Goal: Task Accomplishment & Management: Manage account settings

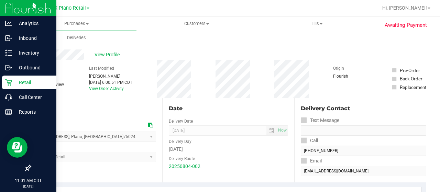
click at [9, 82] on icon at bounding box center [8, 82] width 7 height 7
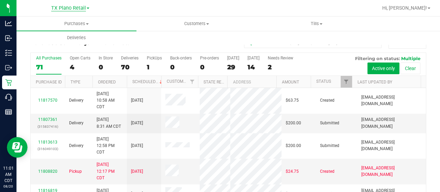
click at [70, 8] on span "TX Plano Retail" at bounding box center [68, 8] width 35 height 6
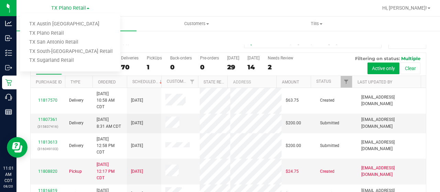
click at [156, 12] on div at bounding box center [250, 7] width 255 height 13
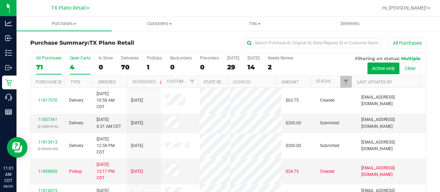
click at [77, 66] on div "4" at bounding box center [80, 67] width 21 height 8
click at [0, 0] on input "Open Carts 4" at bounding box center [0, 0] width 0 height 0
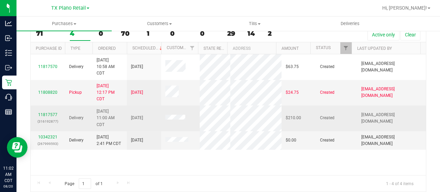
scroll to position [35, 0]
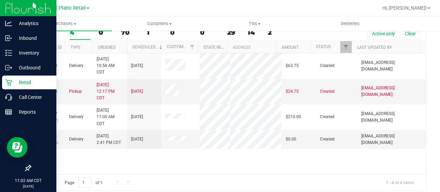
click at [6, 80] on icon at bounding box center [8, 82] width 7 height 7
click at [15, 81] on p "Retail" at bounding box center [32, 82] width 41 height 8
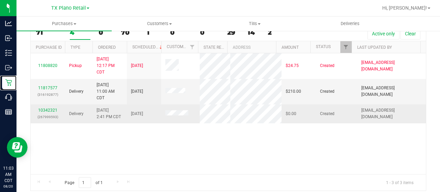
scroll to position [0, 0]
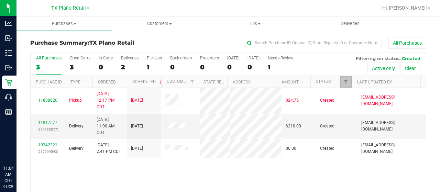
click at [342, 86] on link "Filter" at bounding box center [346, 82] width 11 height 12
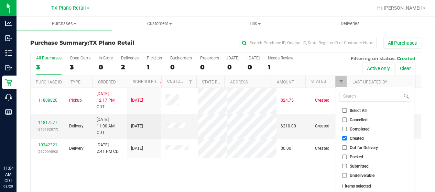
click at [345, 149] on input "Out for Delivery" at bounding box center [344, 148] width 4 height 4
checkbox input "true"
click at [343, 157] on input "Packed" at bounding box center [344, 157] width 4 height 4
checkbox input "true"
click at [344, 164] on input "Submitted" at bounding box center [344, 166] width 4 height 4
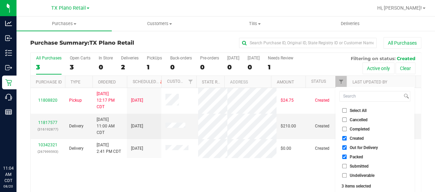
checkbox input "true"
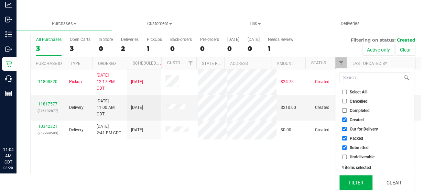
click at [354, 181] on button "Filter" at bounding box center [356, 182] width 33 height 15
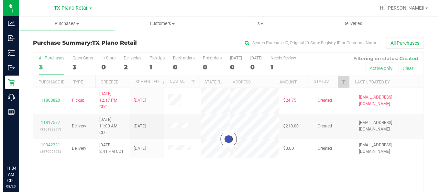
scroll to position [0, 0]
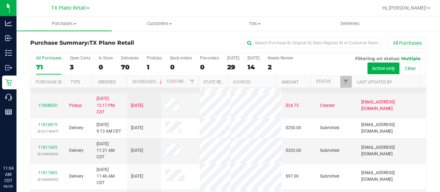
scroll to position [67, 0]
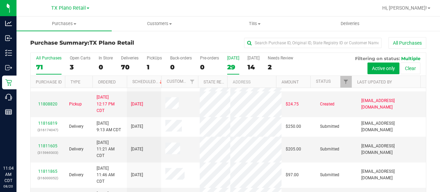
click at [231, 62] on label "Today 29" at bounding box center [233, 65] width 12 height 19
click at [0, 0] on input "Today 29" at bounding box center [0, 0] width 0 height 0
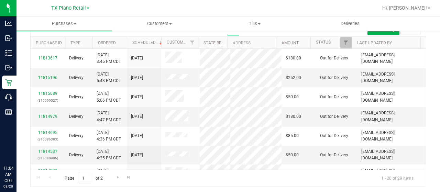
scroll to position [0, 0]
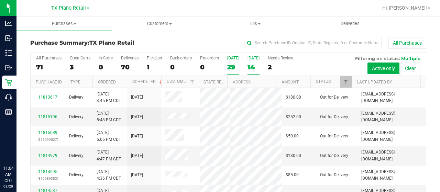
click at [253, 60] on div "Tomorrow" at bounding box center [254, 58] width 12 height 5
click at [0, 0] on input "Tomorrow 14" at bounding box center [0, 0] width 0 height 0
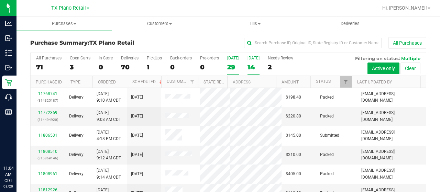
click at [233, 64] on div "29" at bounding box center [233, 67] width 12 height 8
click at [0, 0] on input "Today 29" at bounding box center [0, 0] width 0 height 0
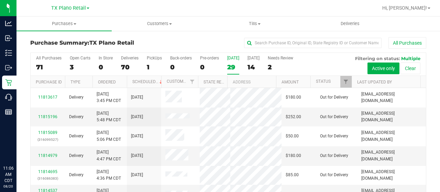
click at [233, 64] on div "29" at bounding box center [233, 67] width 12 height 8
click at [0, 0] on input "Today 29" at bounding box center [0, 0] width 0 height 0
click at [252, 60] on div "[DATE]" at bounding box center [254, 58] width 12 height 5
click at [0, 0] on input "Tomorrow 14" at bounding box center [0, 0] width 0 height 0
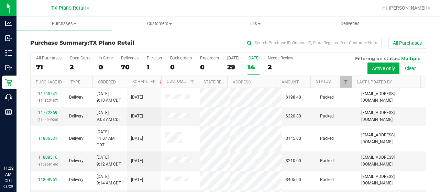
click at [257, 65] on div "14" at bounding box center [254, 67] width 12 height 8
click at [0, 0] on input "Tomorrow 14" at bounding box center [0, 0] width 0 height 0
click at [227, 60] on div "[DATE]" at bounding box center [233, 58] width 12 height 5
click at [0, 0] on input "Today 29" at bounding box center [0, 0] width 0 height 0
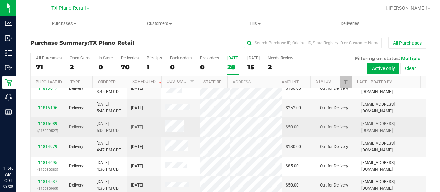
scroll to position [9, 0]
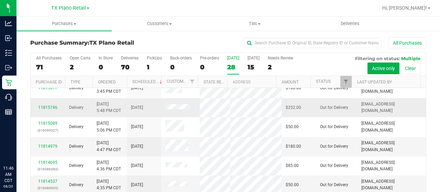
click at [50, 111] on div "11815196" at bounding box center [48, 108] width 26 height 7
click at [47, 110] on link "11815196" at bounding box center [47, 107] width 19 height 5
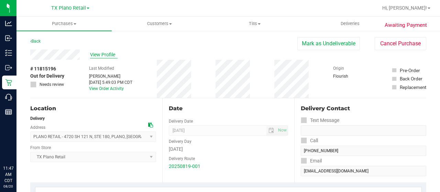
click at [109, 56] on span "View Profile" at bounding box center [104, 54] width 28 height 7
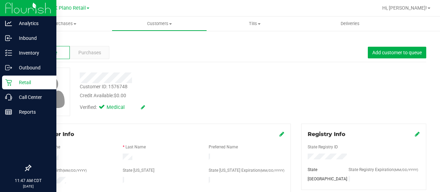
click at [14, 86] on p "Retail" at bounding box center [32, 82] width 41 height 8
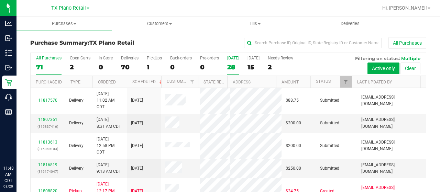
click at [233, 63] on div "28" at bounding box center [233, 67] width 12 height 8
click at [0, 0] on input "Today 28" at bounding box center [0, 0] width 0 height 0
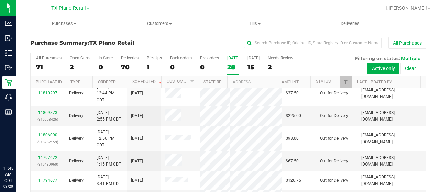
scroll to position [39, 0]
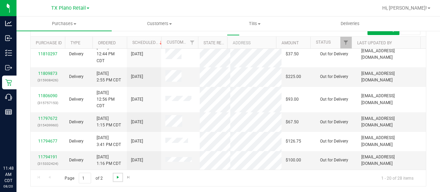
click at [115, 175] on span "Go to the next page" at bounding box center [118, 178] width 6 height 6
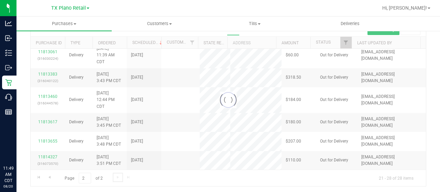
scroll to position [0, 0]
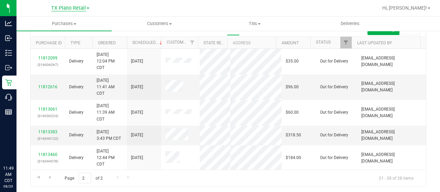
click at [63, 5] on span "TX Plano Retail" at bounding box center [68, 8] width 35 height 6
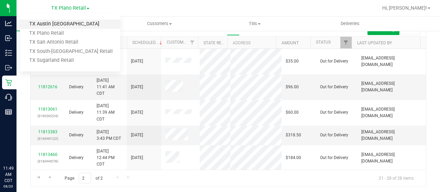
click at [56, 20] on link "TX Austin [GEOGRAPHIC_DATA]" at bounding box center [70, 24] width 100 height 9
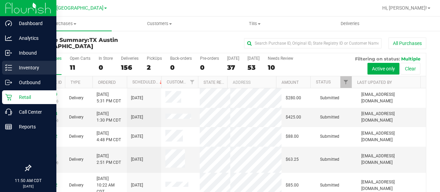
click at [26, 69] on p "Inventory" at bounding box center [32, 68] width 41 height 8
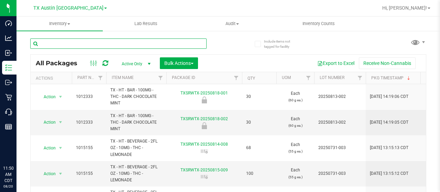
click at [70, 42] on input "text" at bounding box center [118, 44] width 177 height 10
type input "m"
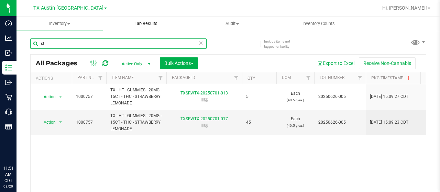
type input "s"
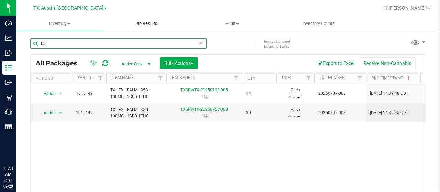
type input "b"
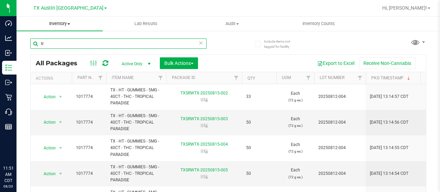
type input "t"
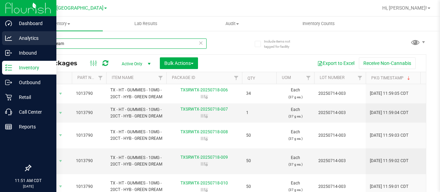
drag, startPoint x: 79, startPoint y: 43, endPoint x: 0, endPoint y: 44, distance: 79.1
click at [0, 44] on div "Dashboard Analytics Inbound Inventory Outbound Retail Call Center Reports 11:51…" at bounding box center [220, 96] width 440 height 192
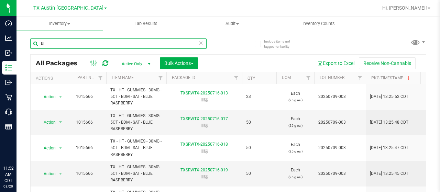
type input "b"
type input "k"
type input "f"
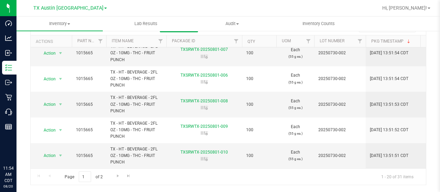
scroll to position [47, 0]
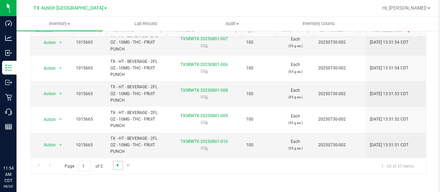
click at [117, 166] on span "Go to the next page" at bounding box center [118, 166] width 6 height 6
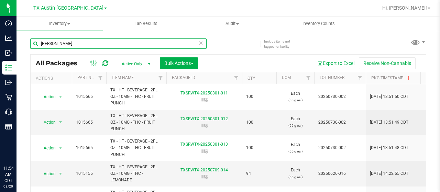
click at [61, 41] on input "bev" at bounding box center [118, 44] width 177 height 10
type input "b"
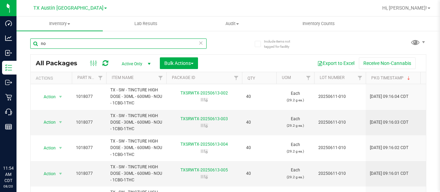
type input "n"
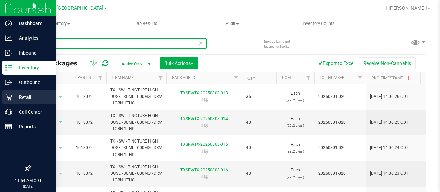
type input "dream"
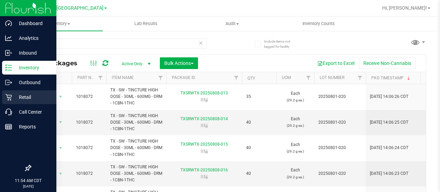
click at [22, 96] on p "Retail" at bounding box center [32, 97] width 41 height 8
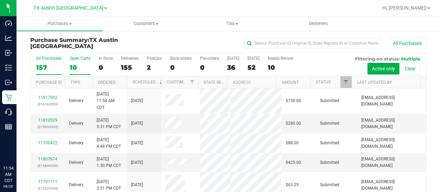
click at [72, 57] on div "Open Carts" at bounding box center [80, 58] width 21 height 5
click at [0, 0] on input "Open Carts 10" at bounding box center [0, 0] width 0 height 0
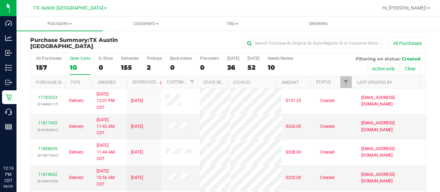
click at [76, 64] on div "10" at bounding box center [80, 68] width 21 height 8
click at [0, 0] on input "Open Carts 10" at bounding box center [0, 0] width 0 height 0
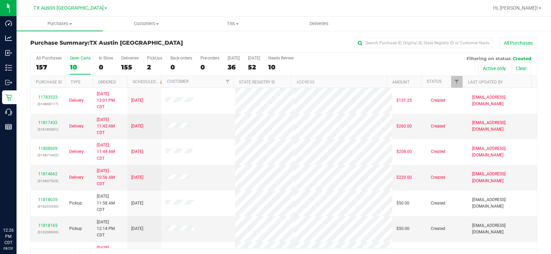
click at [77, 63] on label "Open Carts 10" at bounding box center [80, 65] width 21 height 19
click at [0, 0] on input "Open Carts 10" at bounding box center [0, 0] width 0 height 0
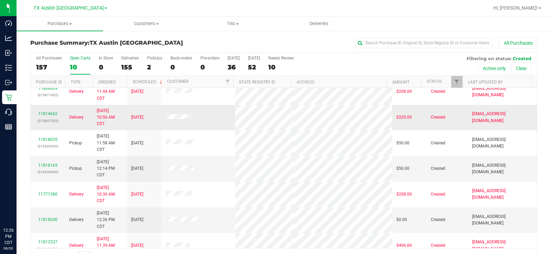
scroll to position [69, 0]
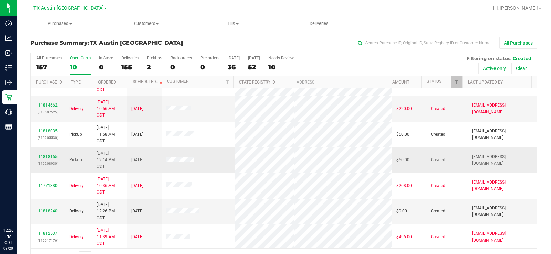
click at [51, 155] on link "11818165" at bounding box center [47, 156] width 19 height 5
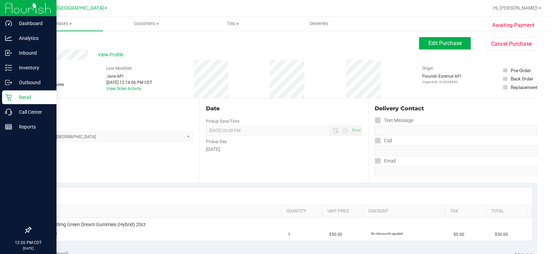
click at [16, 96] on p "Retail" at bounding box center [32, 97] width 41 height 8
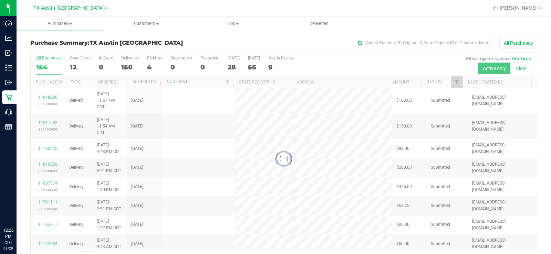
click at [73, 64] on div at bounding box center [284, 159] width 506 height 212
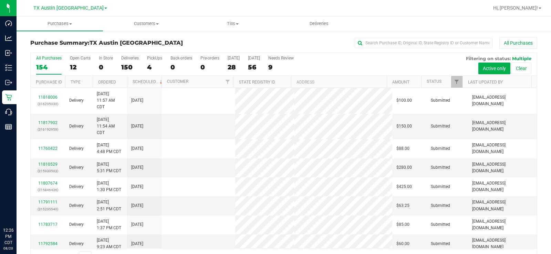
click at [73, 64] on div "12" at bounding box center [80, 67] width 21 height 8
click at [0, 0] on input "Open Carts 12" at bounding box center [0, 0] width 0 height 0
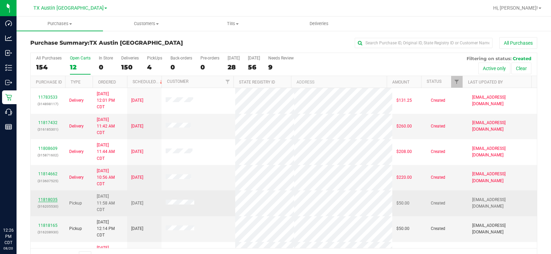
click at [47, 192] on link "11818035" at bounding box center [47, 199] width 19 height 5
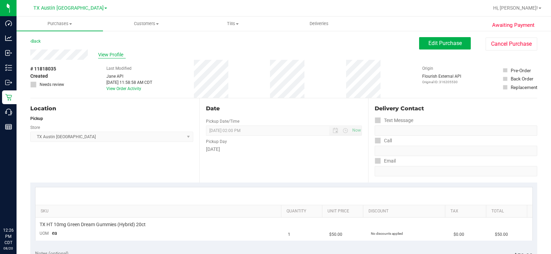
click at [109, 54] on span "View Profile" at bounding box center [112, 54] width 28 height 7
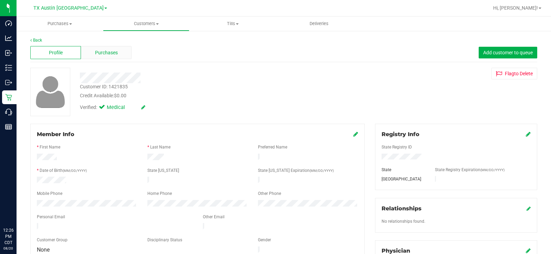
click at [109, 54] on span "Purchases" at bounding box center [106, 52] width 23 height 7
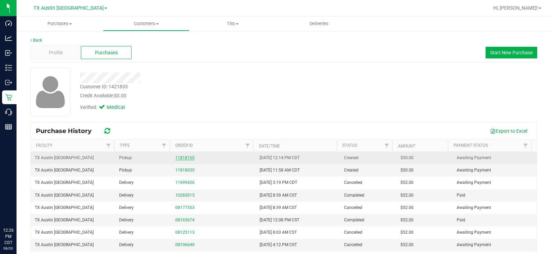
click at [181, 158] on link "11818165" at bounding box center [184, 158] width 19 height 5
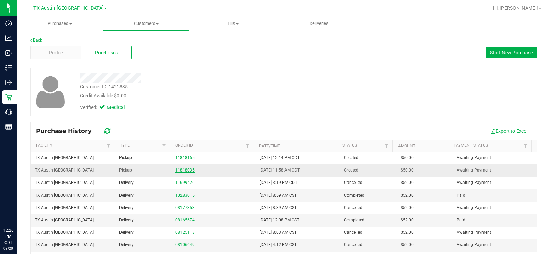
click at [186, 171] on link "11818035" at bounding box center [184, 170] width 19 height 5
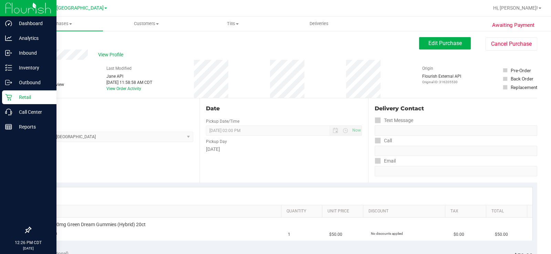
click at [20, 98] on p "Retail" at bounding box center [32, 97] width 41 height 8
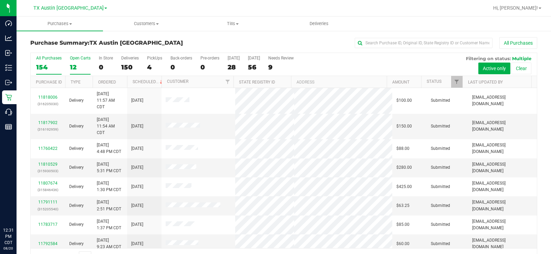
click at [73, 65] on div "12" at bounding box center [80, 67] width 21 height 8
click at [0, 0] on input "Open Carts 12" at bounding box center [0, 0] width 0 height 0
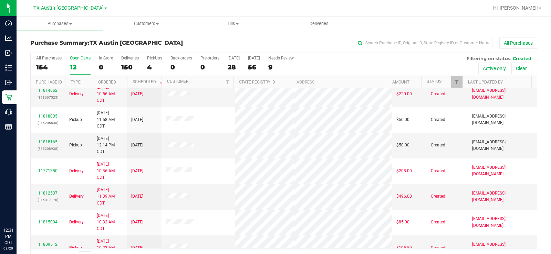
scroll to position [103, 0]
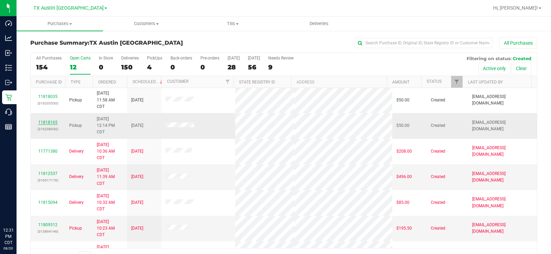
click at [54, 122] on link "11818165" at bounding box center [47, 122] width 19 height 5
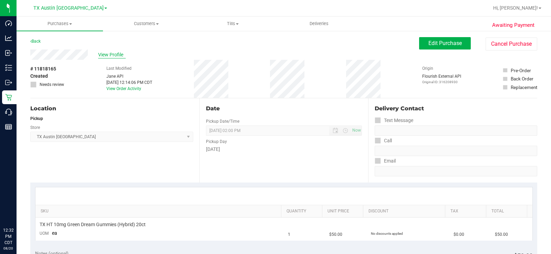
click at [110, 55] on span "View Profile" at bounding box center [112, 54] width 28 height 7
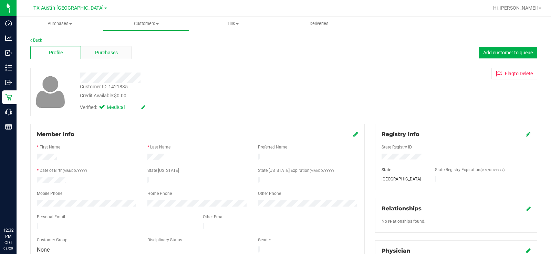
click at [103, 56] on div "Purchases" at bounding box center [106, 52] width 51 height 13
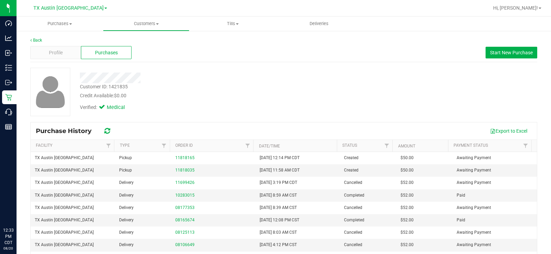
click at [80, 75] on div at bounding box center [204, 78] width 258 height 11
click at [59, 53] on span "Profile" at bounding box center [56, 52] width 14 height 7
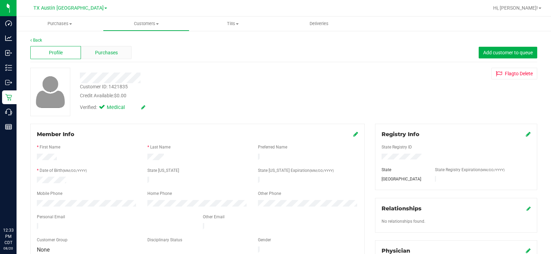
click at [107, 52] on span "Purchases" at bounding box center [106, 52] width 23 height 7
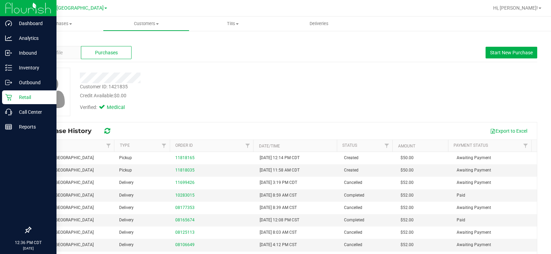
click at [13, 100] on p "Retail" at bounding box center [32, 97] width 41 height 8
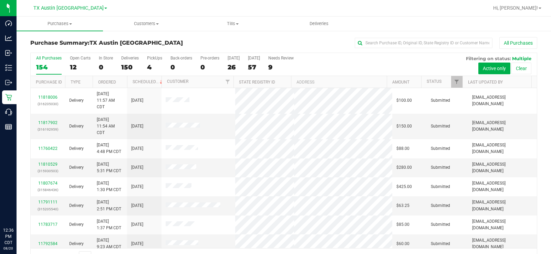
click at [75, 64] on div "12" at bounding box center [80, 67] width 21 height 8
click at [0, 0] on input "Open Carts 12" at bounding box center [0, 0] width 0 height 0
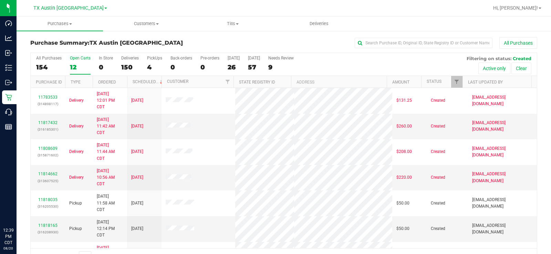
click at [75, 60] on div "Open Carts" at bounding box center [80, 58] width 21 height 5
click at [0, 0] on input "Open Carts 12" at bounding box center [0, 0] width 0 height 0
click at [75, 61] on label "Open Carts 12" at bounding box center [80, 65] width 21 height 19
click at [0, 0] on input "Open Carts 12" at bounding box center [0, 0] width 0 height 0
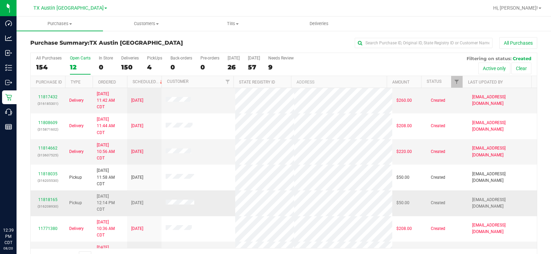
scroll to position [19, 0]
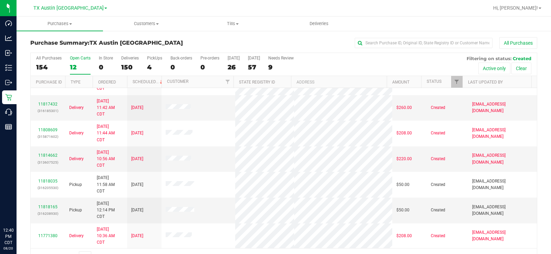
click at [74, 58] on div "Open Carts" at bounding box center [80, 58] width 21 height 5
click at [0, 0] on input "Open Carts 12" at bounding box center [0, 0] width 0 height 0
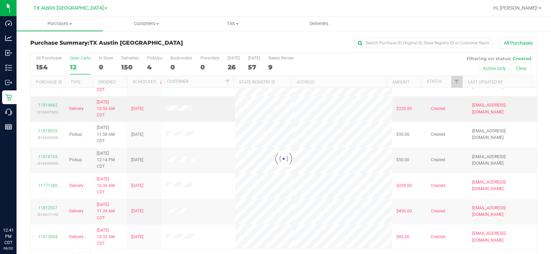
scroll to position [0, 0]
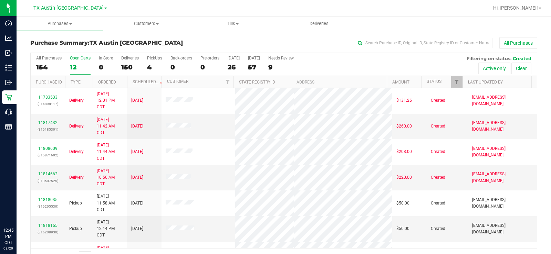
click at [76, 61] on label "Open Carts 12" at bounding box center [80, 65] width 21 height 19
click at [0, 0] on input "Open Carts 12" at bounding box center [0, 0] width 0 height 0
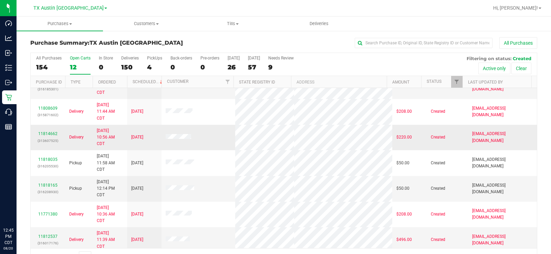
scroll to position [34, 0]
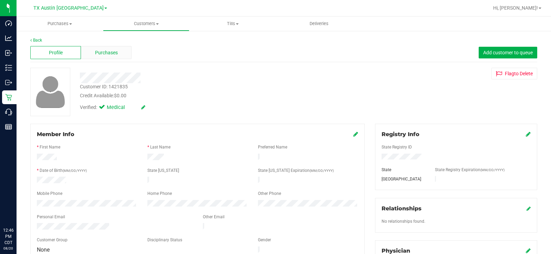
click at [104, 56] on div "Purchases" at bounding box center [106, 52] width 51 height 13
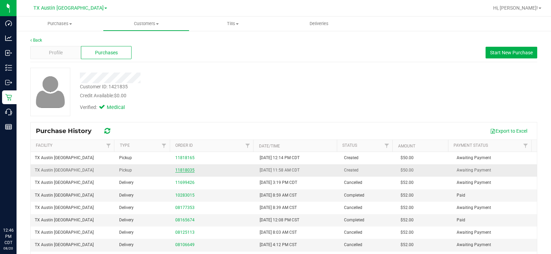
click at [178, 171] on link "11818035" at bounding box center [184, 170] width 19 height 5
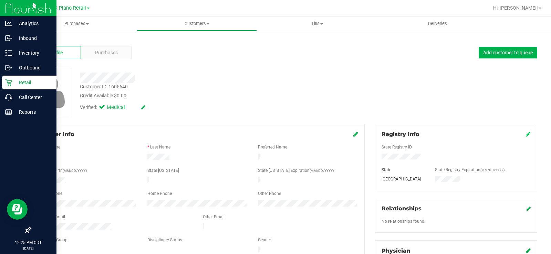
click at [31, 78] on p "Retail" at bounding box center [32, 82] width 41 height 8
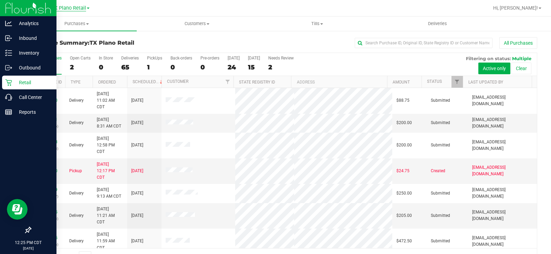
click at [66, 9] on span "TX Plano Retail" at bounding box center [68, 8] width 35 height 6
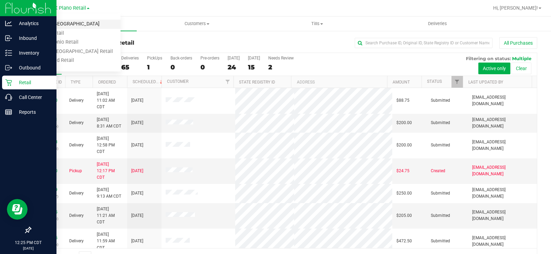
click at [67, 22] on link "TX Austin DC" at bounding box center [70, 24] width 100 height 9
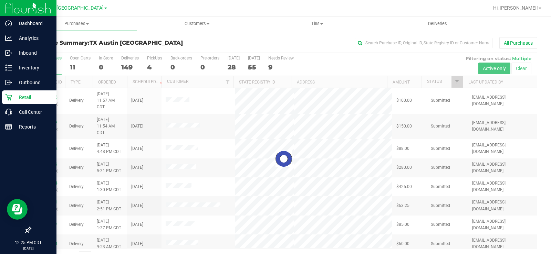
click at [76, 61] on div at bounding box center [284, 159] width 506 height 212
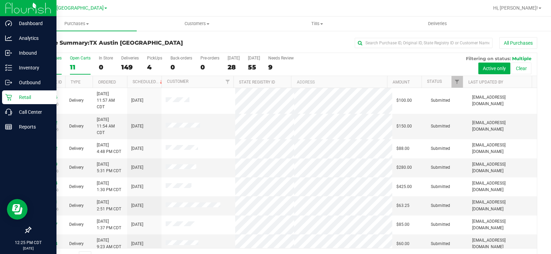
click at [75, 57] on div "Open Carts" at bounding box center [80, 58] width 21 height 5
click at [0, 0] on input "Open Carts 11" at bounding box center [0, 0] width 0 height 0
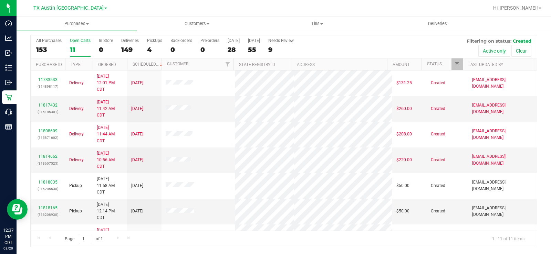
click at [74, 49] on div "11" at bounding box center [80, 50] width 21 height 8
click at [0, 0] on input "Open Carts 11" at bounding box center [0, 0] width 0 height 0
click at [79, 41] on div "Open Carts" at bounding box center [80, 40] width 21 height 5
click at [0, 0] on input "Open Carts 11" at bounding box center [0, 0] width 0 height 0
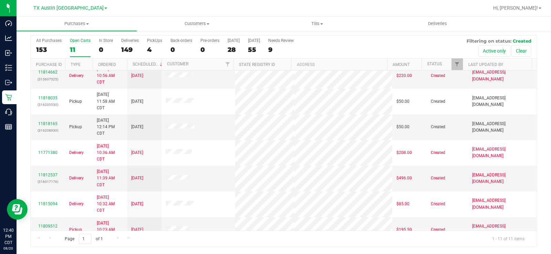
scroll to position [103, 0]
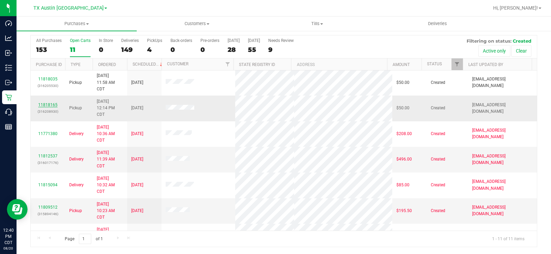
click at [45, 105] on link "11818165" at bounding box center [47, 105] width 19 height 5
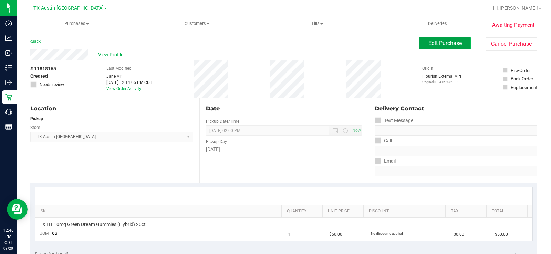
click at [432, 44] on span "Edit Purchase" at bounding box center [444, 43] width 33 height 7
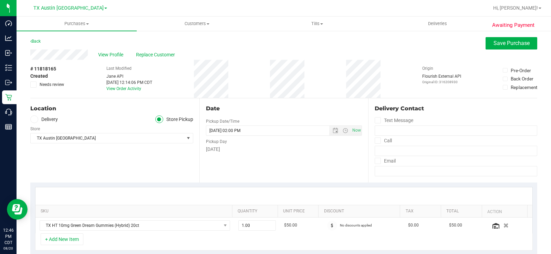
click at [34, 119] on icon at bounding box center [34, 119] width 4 height 0
click at [0, 0] on input "Delivery" at bounding box center [0, 0] width 0 height 0
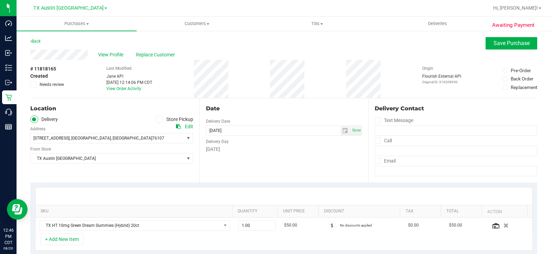
click at [65, 169] on div "Location Delivery Store Pickup Address Edit 3600 W 7th St , Fort Worth , TX 761…" at bounding box center [114, 140] width 169 height 84
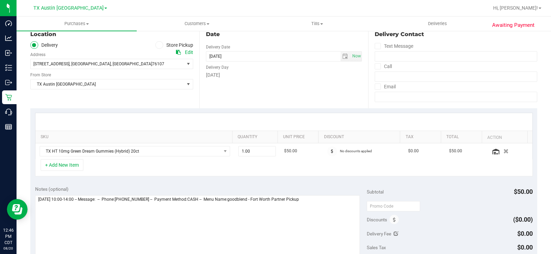
scroll to position [69, 0]
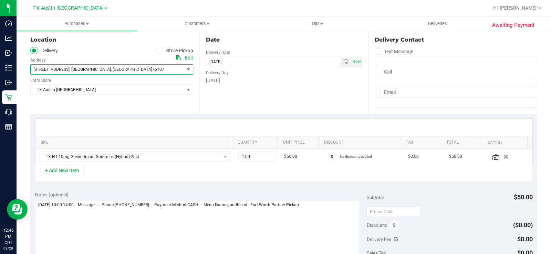
click at [70, 71] on span ", Fort Worth" at bounding box center [90, 69] width 41 height 5
click at [188, 57] on div "Edit" at bounding box center [189, 57] width 8 height 7
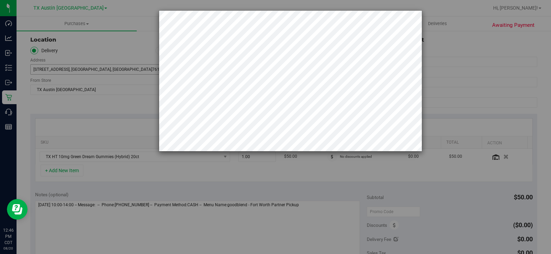
click at [33, 67] on div at bounding box center [278, 127] width 556 height 254
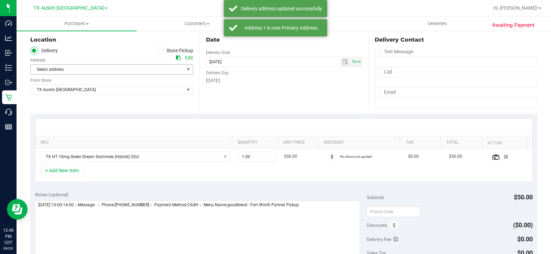
click at [158, 67] on span "Select address" at bounding box center [104, 70] width 146 height 10
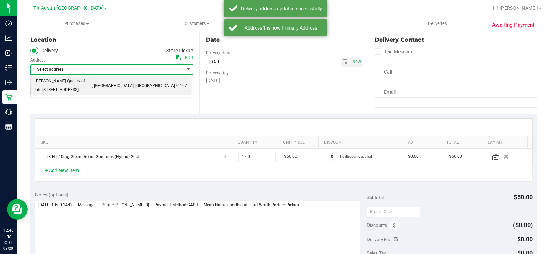
click at [113, 82] on span ", Fort Worth" at bounding box center [112, 86] width 41 height 9
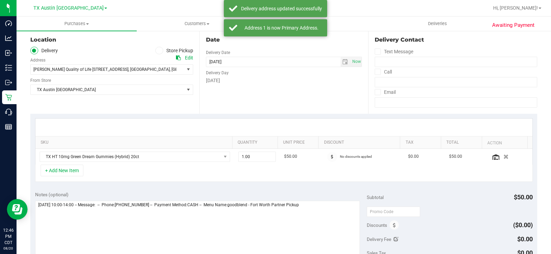
click at [121, 105] on div "Location Delivery Store Pickup Address Edit Clarke Quality of Life 1307 8th ave…" at bounding box center [114, 72] width 169 height 84
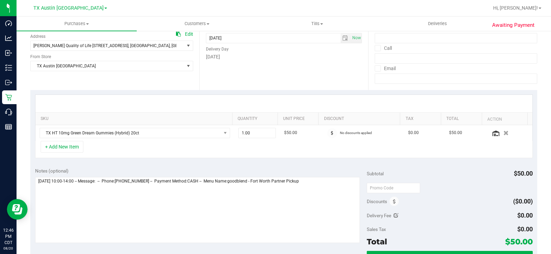
scroll to position [103, 0]
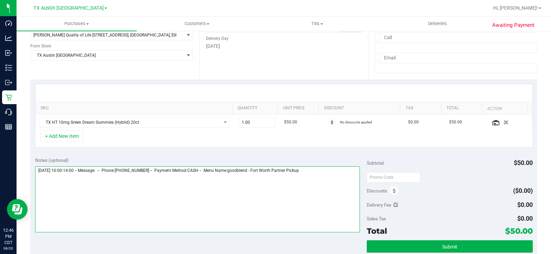
click at [313, 174] on textarea at bounding box center [197, 200] width 324 height 66
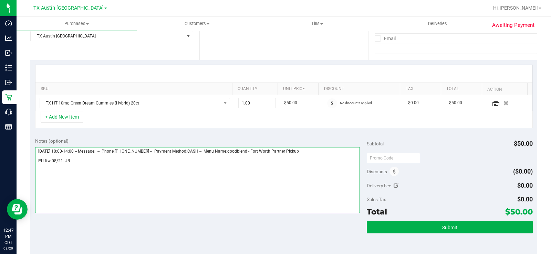
scroll to position [138, 0]
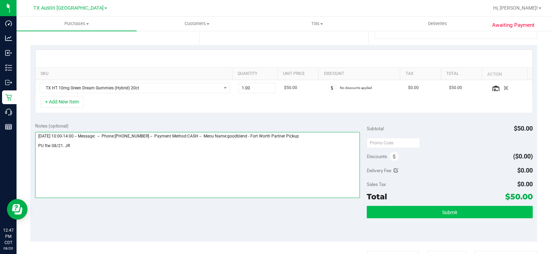
type textarea "Thursday 08/21/2025 10:00-14:00 -- Message: -- Phone:6824597961 -- Payment Meth…"
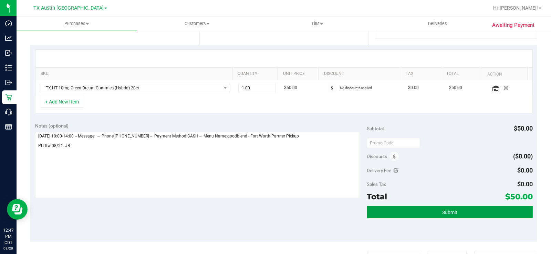
click at [388, 217] on button "Submit" at bounding box center [449, 212] width 166 height 12
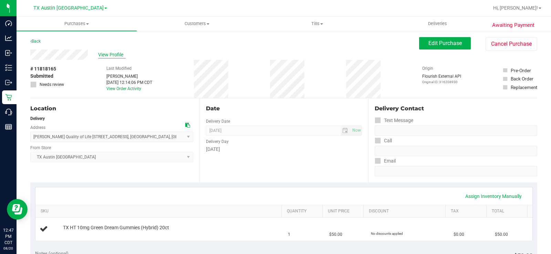
click at [114, 53] on span "View Profile" at bounding box center [112, 54] width 28 height 7
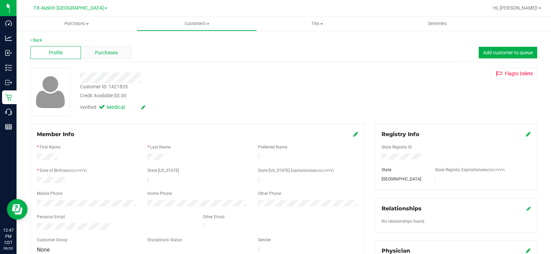
click at [108, 53] on span "Purchases" at bounding box center [106, 52] width 23 height 7
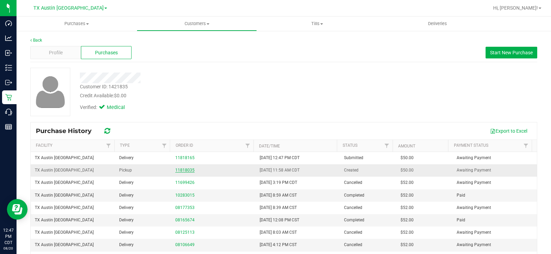
click at [180, 171] on link "11818035" at bounding box center [184, 170] width 19 height 5
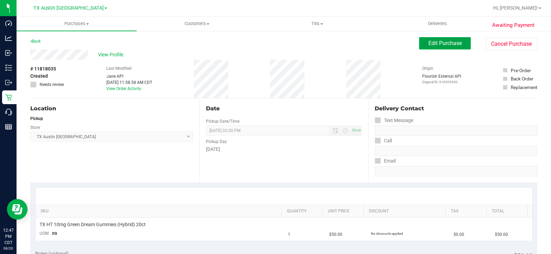
click at [424, 49] on button "Edit Purchase" at bounding box center [445, 43] width 52 height 12
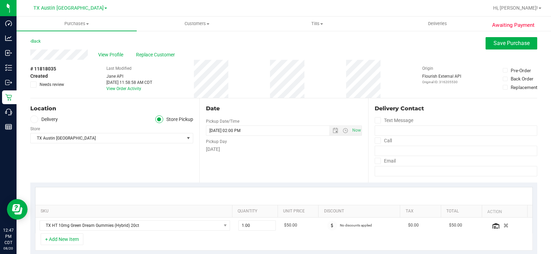
click at [33, 119] on icon at bounding box center [34, 119] width 4 height 0
click at [0, 0] on input "Delivery" at bounding box center [0, 0] width 0 height 0
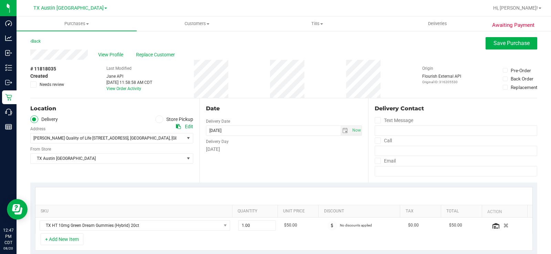
click at [80, 169] on div "Location Delivery Store Pickup Address Edit Clarke Quality of Life 1307 8th ave…" at bounding box center [114, 140] width 169 height 84
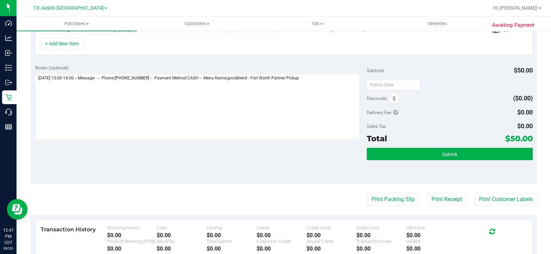
scroll to position [206, 0]
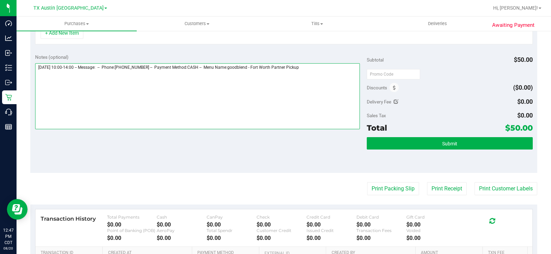
click at [318, 70] on textarea at bounding box center [197, 96] width 324 height 66
type textarea "Thursday 08/21/2025 10:00-14:00 -- Message: -- Phone:6824597961 -- Payment Meth…"
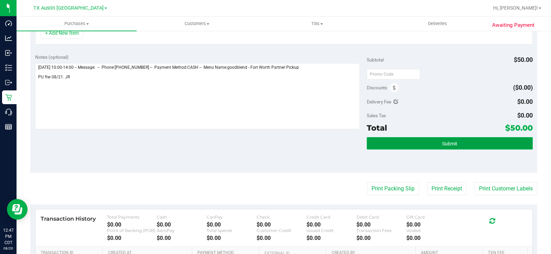
click at [389, 141] on button "Submit" at bounding box center [449, 143] width 166 height 12
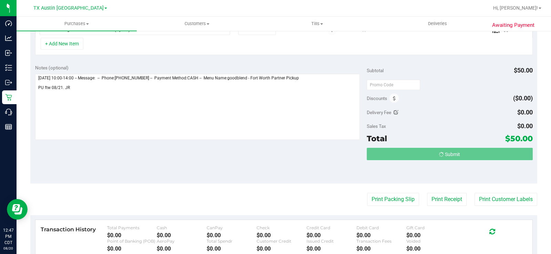
scroll to position [0, 0]
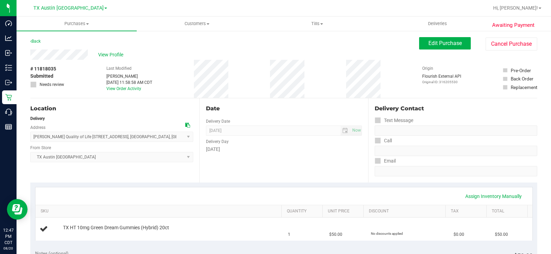
click at [114, 59] on div "View Profile" at bounding box center [224, 55] width 388 height 10
click at [113, 56] on span "View Profile" at bounding box center [112, 54] width 28 height 7
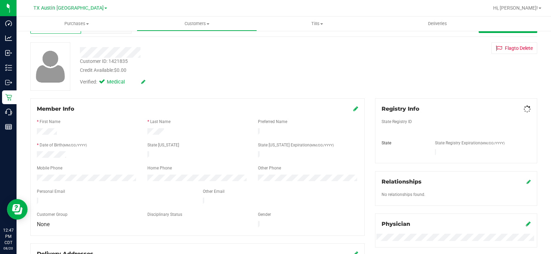
scroll to position [69, 0]
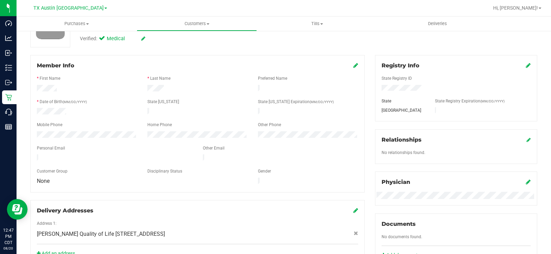
click at [29, 151] on div "Member Info * First Name * Last Name Preferred Name * Date of Birth (MM/DD/YYYY…" at bounding box center [197, 160] width 344 height 210
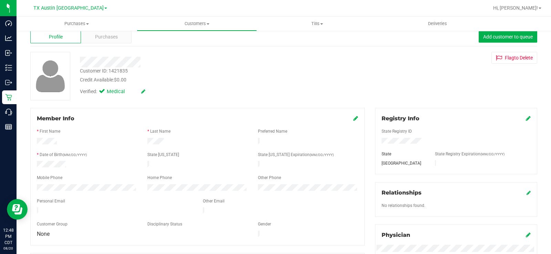
scroll to position [0, 0]
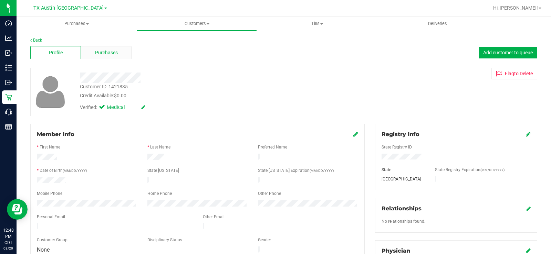
click at [109, 55] on span "Purchases" at bounding box center [106, 52] width 23 height 7
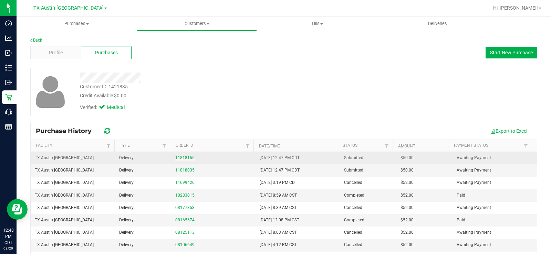
click at [182, 156] on link "11818165" at bounding box center [184, 158] width 19 height 5
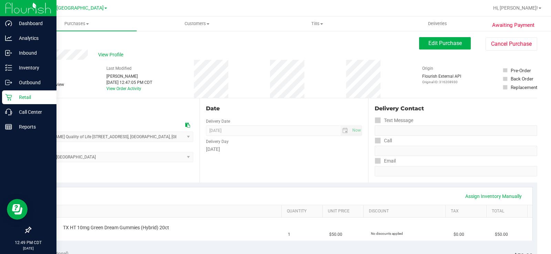
click at [16, 97] on p "Retail" at bounding box center [32, 97] width 41 height 8
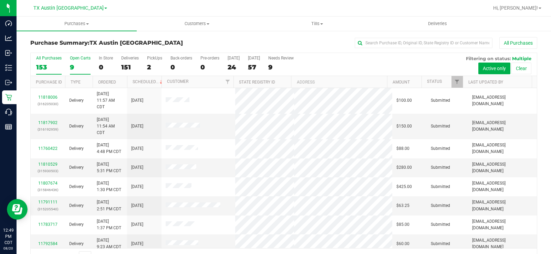
click at [74, 67] on div "9" at bounding box center [80, 67] width 21 height 8
click at [0, 0] on input "Open Carts 9" at bounding box center [0, 0] width 0 height 0
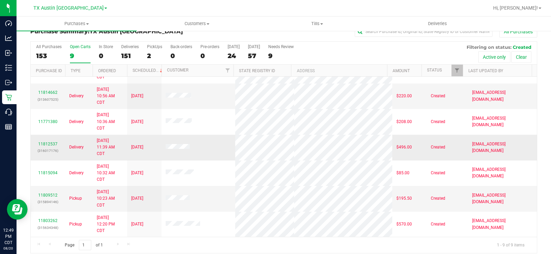
scroll to position [18, 0]
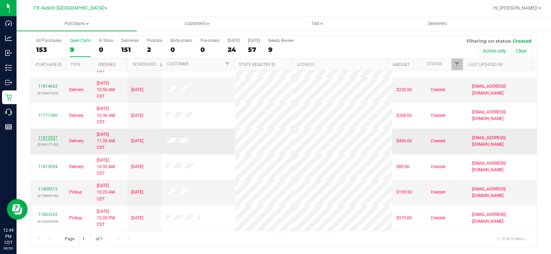
click at [51, 137] on link "11812537" at bounding box center [47, 138] width 19 height 5
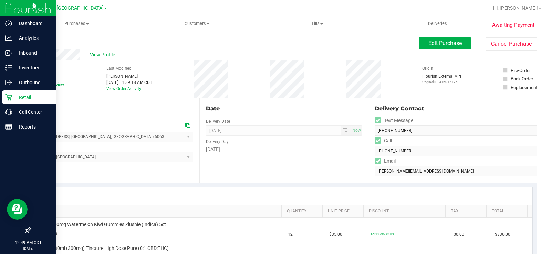
click at [10, 95] on icon at bounding box center [8, 97] width 7 height 7
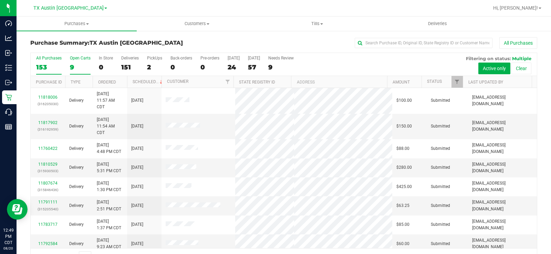
click at [73, 64] on div "9" at bounding box center [80, 67] width 21 height 8
click at [0, 0] on input "Open Carts 9" at bounding box center [0, 0] width 0 height 0
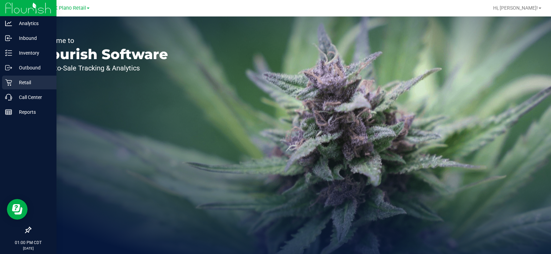
click at [12, 82] on icon at bounding box center [8, 82] width 7 height 7
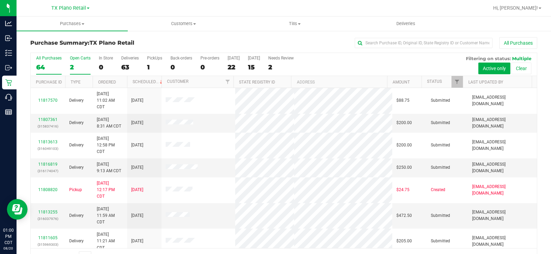
click at [73, 59] on div "Open Carts" at bounding box center [80, 58] width 21 height 5
click at [0, 0] on input "Open Carts 2" at bounding box center [0, 0] width 0 height 0
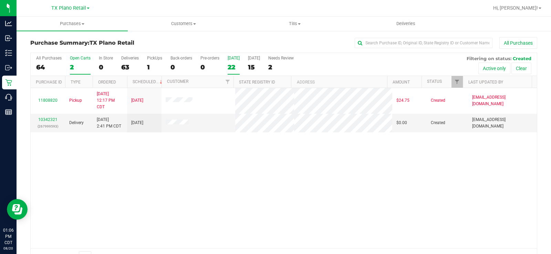
click at [234, 56] on div "[DATE]" at bounding box center [233, 58] width 12 height 5
click at [0, 0] on input "Today 22" at bounding box center [0, 0] width 0 height 0
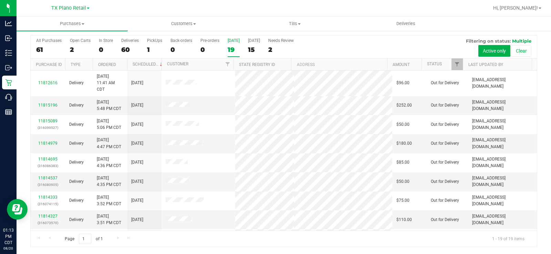
click at [233, 41] on div "[DATE]" at bounding box center [233, 40] width 12 height 5
click at [0, 0] on input "Today 19" at bounding box center [0, 0] width 0 height 0
click at [233, 41] on div "[DATE]" at bounding box center [233, 40] width 12 height 5
click at [0, 0] on input "Today 20" at bounding box center [0, 0] width 0 height 0
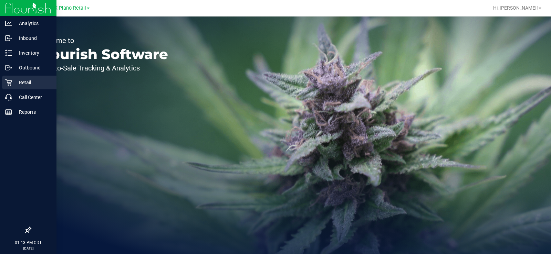
click at [15, 82] on p "Retail" at bounding box center [32, 82] width 41 height 8
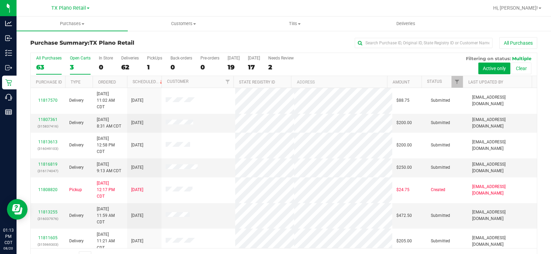
click at [77, 61] on label "Open Carts 3" at bounding box center [80, 65] width 21 height 19
click at [0, 0] on input "Open Carts 3" at bounding box center [0, 0] width 0 height 0
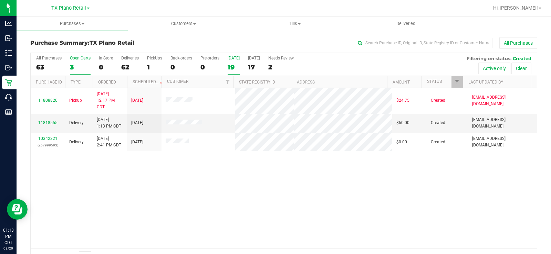
click at [231, 64] on div "19" at bounding box center [233, 67] width 12 height 8
click at [0, 0] on input "[DATE] 19" at bounding box center [0, 0] width 0 height 0
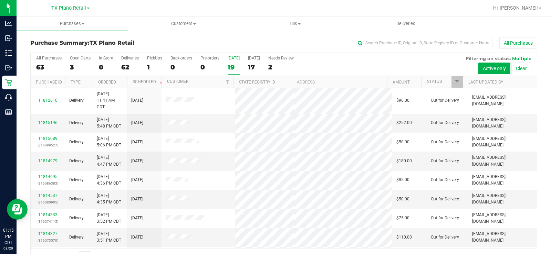
click at [230, 56] on div "[DATE]" at bounding box center [233, 58] width 12 height 5
click at [0, 0] on input "[DATE] 19" at bounding box center [0, 0] width 0 height 0
click at [232, 58] on div "[DATE]" at bounding box center [233, 58] width 12 height 5
click at [0, 0] on input "[DATE] 19" at bounding box center [0, 0] width 0 height 0
click at [235, 60] on div "[DATE]" at bounding box center [233, 58] width 12 height 5
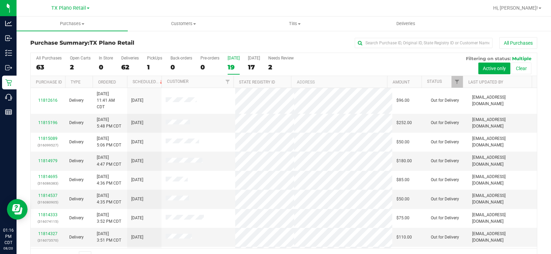
click at [233, 55] on div "All Purchases 63 Open Carts 2 In Store 0 Deliveries 62 PickUps 1 Back-orders 0 …" at bounding box center [284, 56] width 506 height 6
click at [233, 60] on div "[DATE]" at bounding box center [233, 58] width 12 height 5
click at [0, 0] on input "[DATE] 19" at bounding box center [0, 0] width 0 height 0
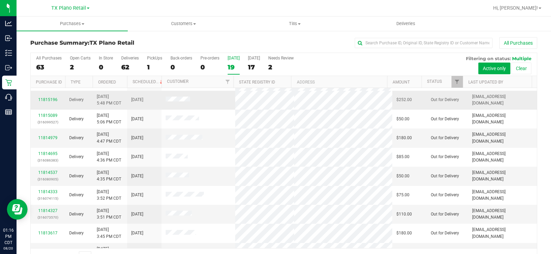
scroll to position [34, 0]
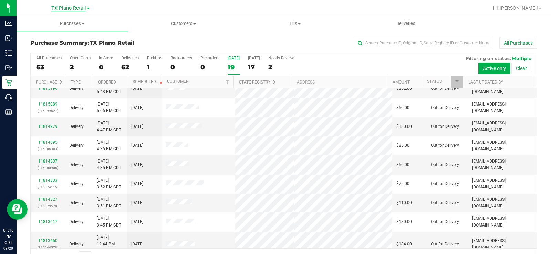
click at [54, 6] on span "TX Plano Retail" at bounding box center [68, 8] width 35 height 6
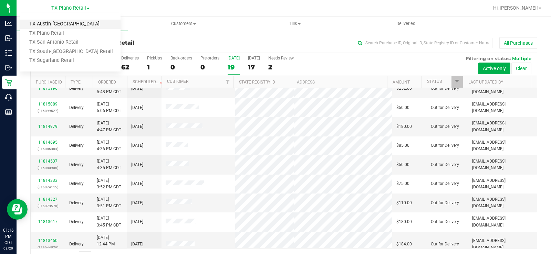
click at [60, 23] on link "TX Austin [GEOGRAPHIC_DATA]" at bounding box center [70, 24] width 100 height 9
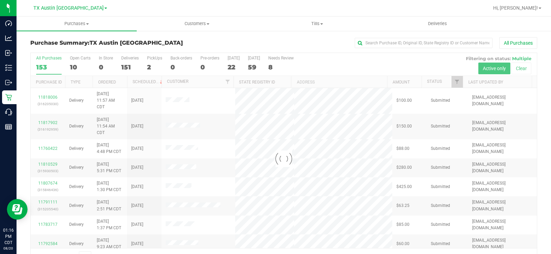
click at [73, 68] on div "10" at bounding box center [80, 67] width 21 height 8
click at [0, 0] on input "Open Carts 10" at bounding box center [0, 0] width 0 height 0
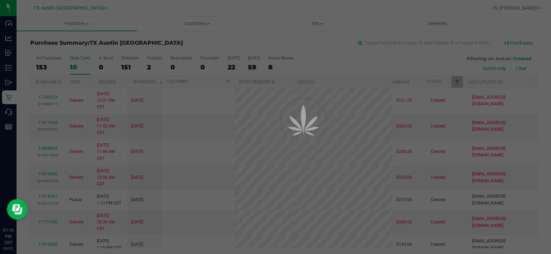
click at [73, 68] on div "10" at bounding box center [80, 67] width 21 height 8
click at [0, 0] on input "Open Carts 10" at bounding box center [0, 0] width 0 height 0
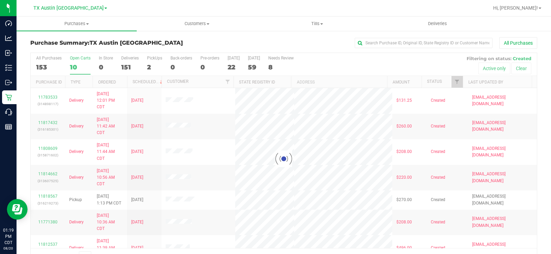
click at [70, 59] on div at bounding box center [284, 159] width 506 height 212
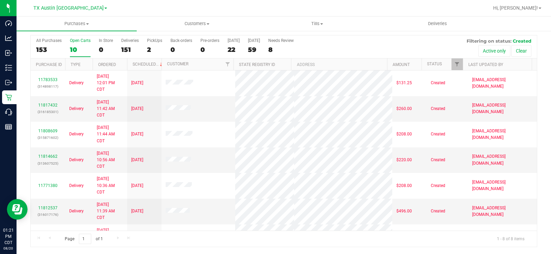
click at [78, 46] on div "10" at bounding box center [80, 50] width 21 height 8
click at [0, 0] on input "Open Carts 10" at bounding box center [0, 0] width 0 height 0
click at [73, 40] on div "Open Carts" at bounding box center [80, 40] width 21 height 5
click at [0, 0] on input "Open Carts 10" at bounding box center [0, 0] width 0 height 0
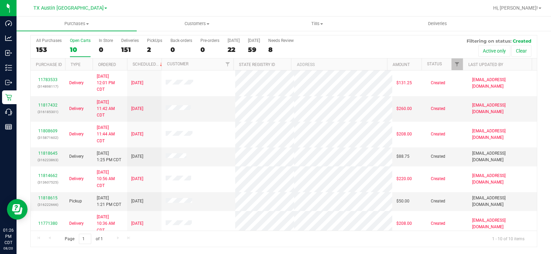
click at [75, 50] on div "10" at bounding box center [80, 50] width 21 height 8
click at [0, 0] on input "Open Carts 10" at bounding box center [0, 0] width 0 height 0
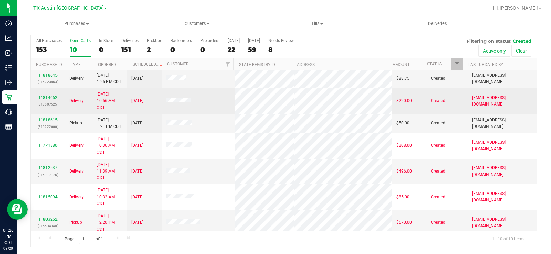
scroll to position [83, 0]
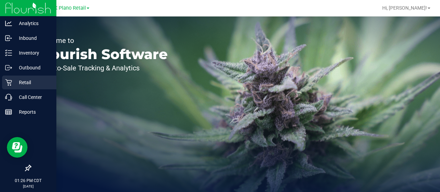
click at [10, 79] on icon at bounding box center [8, 82] width 7 height 7
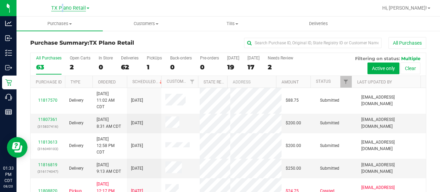
click at [59, 7] on span "TX Plano Retail" at bounding box center [68, 8] width 35 height 6
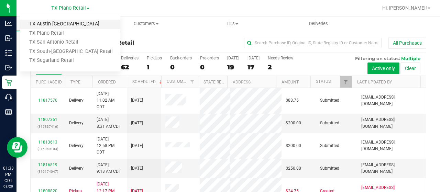
click at [56, 23] on link "TX Austin [GEOGRAPHIC_DATA]" at bounding box center [70, 24] width 100 height 9
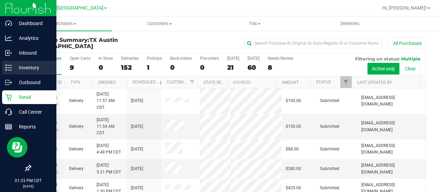
click at [25, 65] on p "Inventory" at bounding box center [32, 68] width 41 height 8
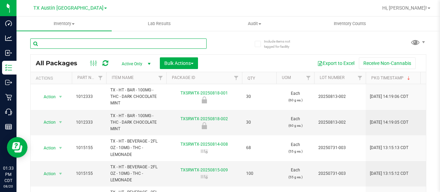
click at [93, 44] on input "text" at bounding box center [118, 44] width 177 height 10
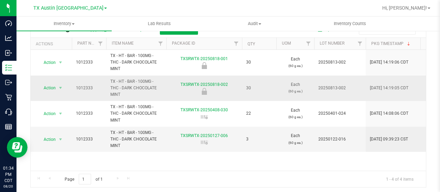
type input "mint"
click at [108, 111] on td "TX - HT - BAR - 100MG - THC - DARK CHOCOLATE MINT" at bounding box center [136, 114] width 60 height 26
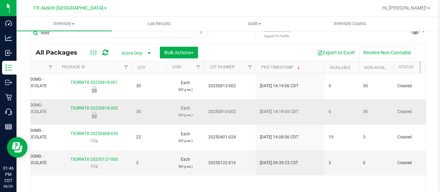
scroll to position [0, 0]
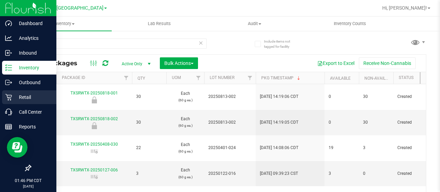
click at [16, 99] on p "Retail" at bounding box center [32, 97] width 41 height 8
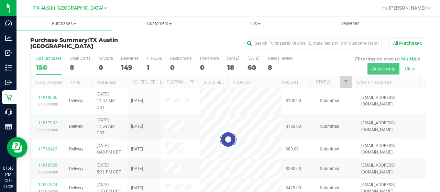
click at [232, 60] on div at bounding box center [229, 139] width 396 height 173
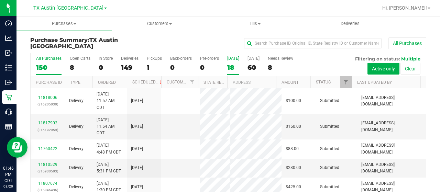
click at [232, 58] on div "[DATE]" at bounding box center [233, 58] width 12 height 5
click at [0, 0] on input "[DATE] 18" at bounding box center [0, 0] width 0 height 0
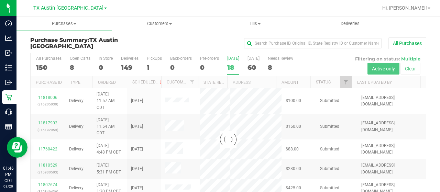
click at [232, 56] on div at bounding box center [229, 139] width 396 height 173
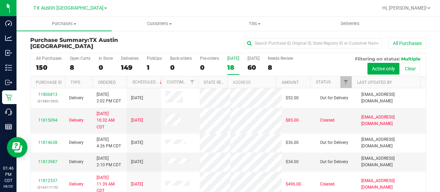
click at [232, 56] on div "[DATE]" at bounding box center [233, 58] width 12 height 5
click at [0, 0] on input "[DATE] 18" at bounding box center [0, 0] width 0 height 0
click at [232, 56] on div "[DATE]" at bounding box center [233, 58] width 12 height 5
click at [0, 0] on input "[DATE] 18" at bounding box center [0, 0] width 0 height 0
click at [231, 64] on div "18" at bounding box center [233, 68] width 12 height 8
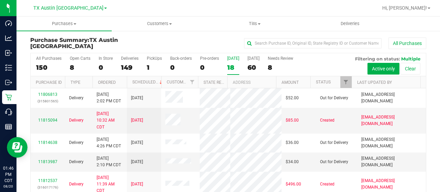
click at [0, 0] on input "[DATE] 18" at bounding box center [0, 0] width 0 height 0
click at [230, 56] on div "[DATE]" at bounding box center [233, 58] width 12 height 5
click at [0, 0] on input "[DATE] 18" at bounding box center [0, 0] width 0 height 0
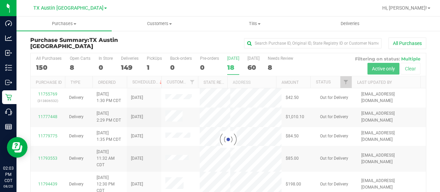
click at [237, 60] on div at bounding box center [229, 139] width 396 height 173
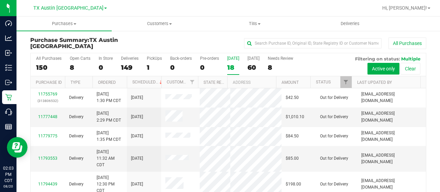
click at [232, 57] on div "[DATE]" at bounding box center [233, 58] width 12 height 5
click at [0, 0] on input "[DATE] 18" at bounding box center [0, 0] width 0 height 0
click at [75, 10] on span "TX Austin [GEOGRAPHIC_DATA]" at bounding box center [68, 8] width 70 height 6
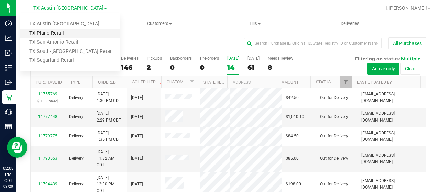
click at [66, 31] on link "TX Plano Retail" at bounding box center [70, 33] width 100 height 9
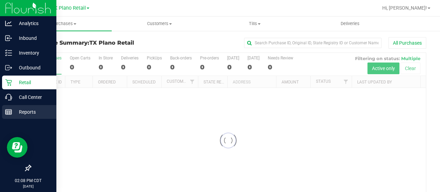
click at [15, 115] on p "Reports" at bounding box center [32, 112] width 41 height 8
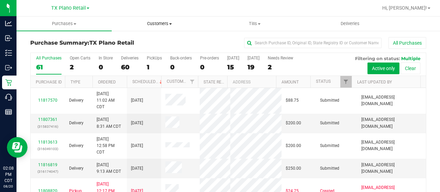
click at [161, 22] on span "Customers" at bounding box center [159, 24] width 95 height 6
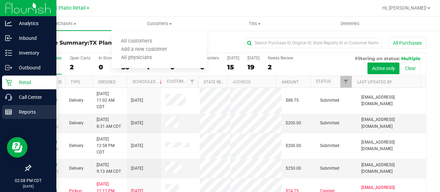
drag, startPoint x: 10, startPoint y: 110, endPoint x: 22, endPoint y: 109, distance: 12.2
click at [10, 110] on icon at bounding box center [8, 112] width 7 height 7
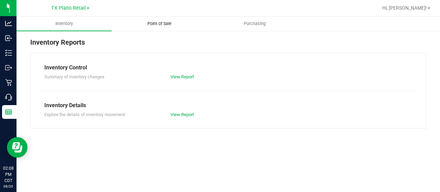
click at [154, 21] on span "Point of Sale" at bounding box center [159, 24] width 43 height 6
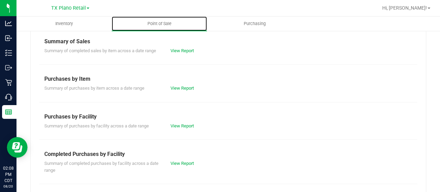
scroll to position [103, 0]
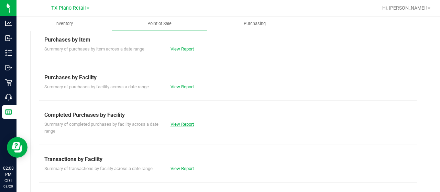
click at [174, 122] on link "View Report" at bounding box center [182, 124] width 23 height 5
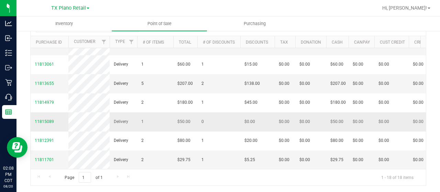
scroll to position [310, 0]
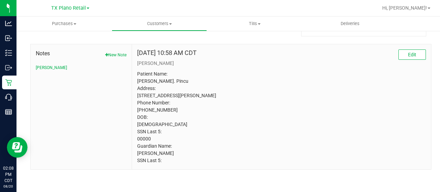
scroll to position [34, 0]
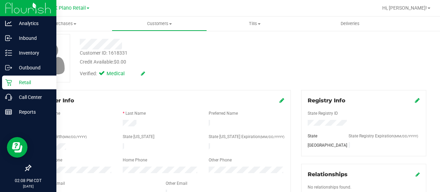
click at [14, 83] on p "Retail" at bounding box center [32, 82] width 41 height 8
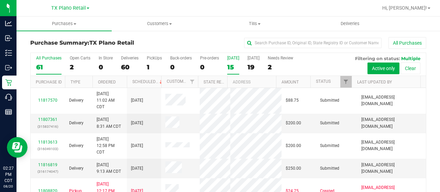
click at [230, 62] on label "[DATE] 15" at bounding box center [233, 65] width 12 height 19
click at [0, 0] on input "[DATE] 15" at bounding box center [0, 0] width 0 height 0
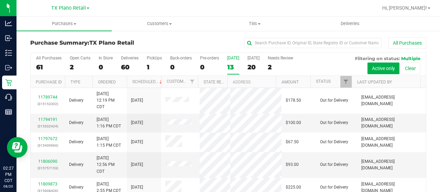
click at [231, 64] on div "13" at bounding box center [233, 67] width 12 height 8
click at [0, 0] on input "[DATE] 13" at bounding box center [0, 0] width 0 height 0
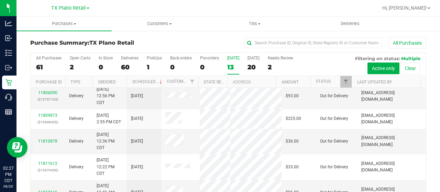
scroll to position [197, 0]
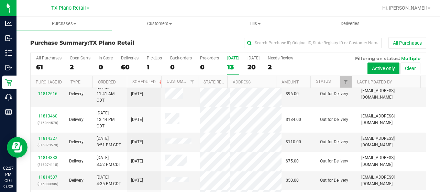
click at [247, 112] on tbody "11789744 (315152302) Delivery [DATE] 12:19 PM CDT 8/20/2025 $178.50 Out for Del…" at bounding box center [229, 65] width 396 height 289
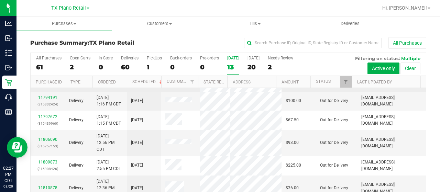
scroll to position [0, 0]
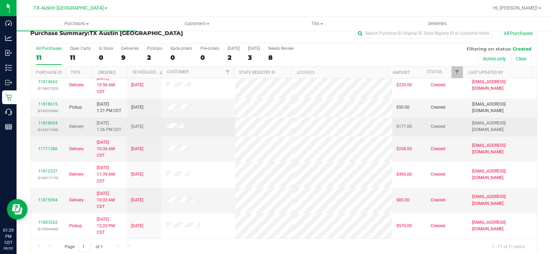
scroll to position [18, 0]
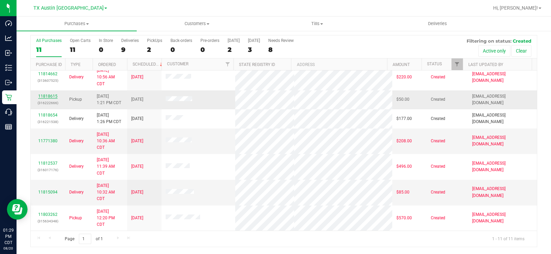
click at [55, 96] on link "11818615" at bounding box center [47, 96] width 19 height 5
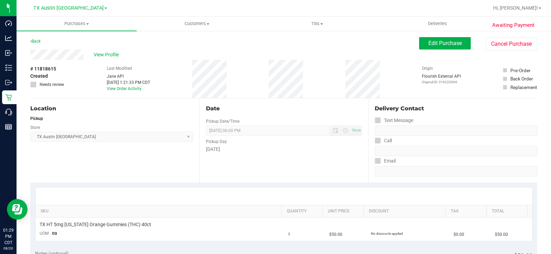
click at [46, 53] on div "View Profile" at bounding box center [224, 55] width 388 height 10
click at [105, 53] on span "View Profile" at bounding box center [108, 54] width 28 height 7
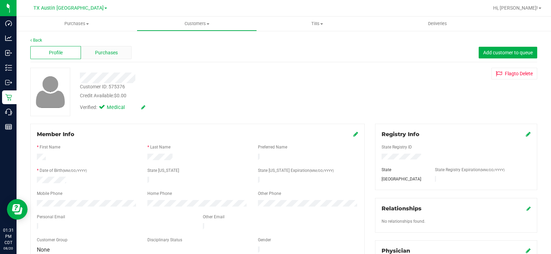
click at [113, 54] on span "Purchases" at bounding box center [106, 52] width 23 height 7
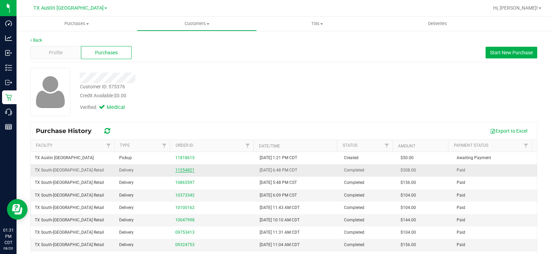
click at [186, 171] on link "11254821" at bounding box center [184, 170] width 19 height 5
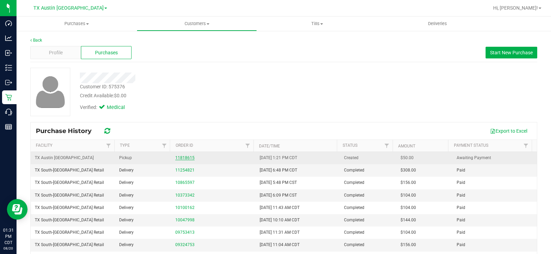
click at [180, 158] on link "11818615" at bounding box center [184, 158] width 19 height 5
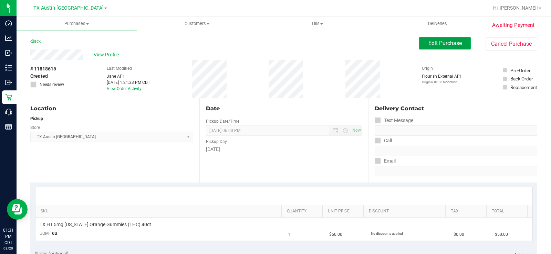
click at [436, 44] on span "Edit Purchase" at bounding box center [444, 43] width 33 height 7
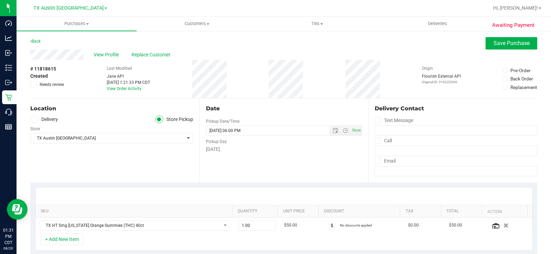
click at [35, 119] on icon at bounding box center [34, 119] width 4 height 0
click at [0, 0] on input "Delivery" at bounding box center [0, 0] width 0 height 0
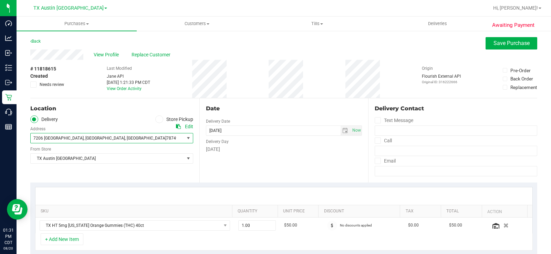
click at [55, 140] on span "7206 [GEOGRAPHIC_DATA]" at bounding box center [58, 138] width 50 height 5
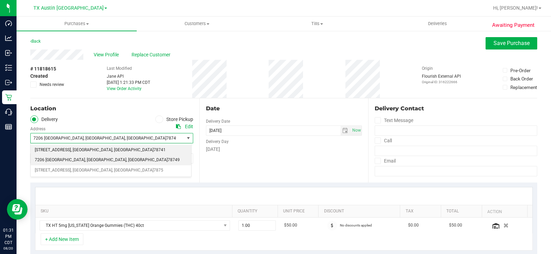
click at [64, 149] on span "[STREET_ADDRESS]" at bounding box center [53, 150] width 36 height 9
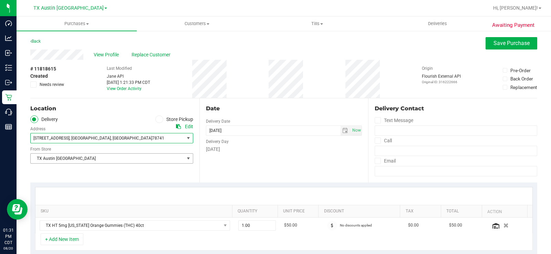
click at [66, 159] on span "TX Austin [GEOGRAPHIC_DATA]" at bounding box center [107, 159] width 153 height 10
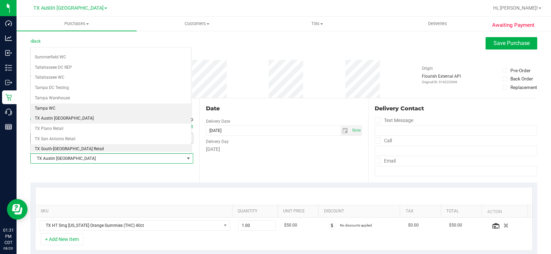
scroll to position [463, 0]
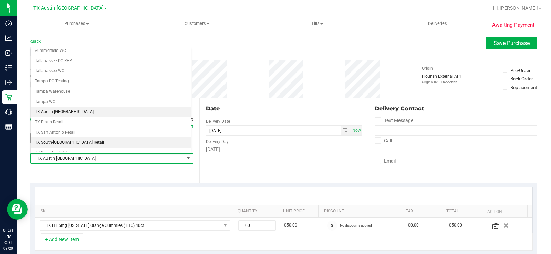
click at [68, 144] on li "TX South-[GEOGRAPHIC_DATA] Retail" at bounding box center [111, 143] width 160 height 10
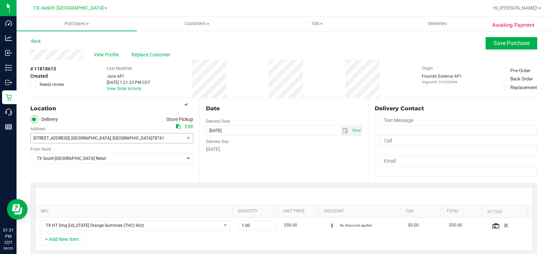
click at [253, 173] on div "Date Delivery Date [DATE] Now [DATE] 06:00 PM Now Delivery Day [DATE]" at bounding box center [283, 140] width 169 height 84
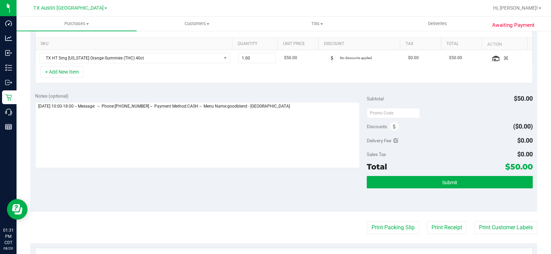
scroll to position [172, 0]
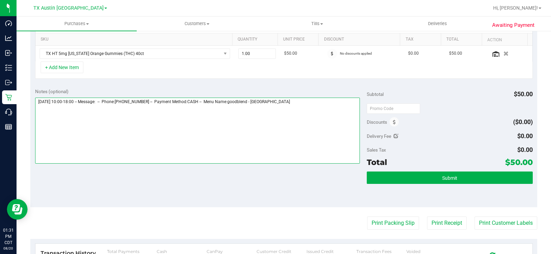
click at [293, 99] on textarea at bounding box center [197, 131] width 324 height 66
click at [297, 99] on textarea at bounding box center [197, 131] width 324 height 66
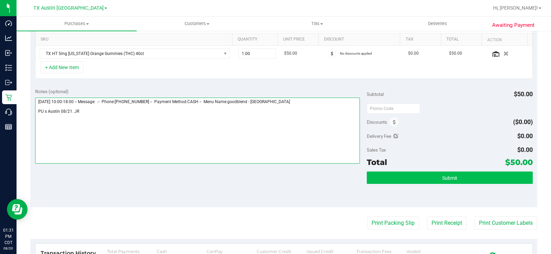
type textarea "[DATE] 10:00-18:00 -- Message: -- Phone:[PHONE_NUMBER] -- Payment Method:CASH -…"
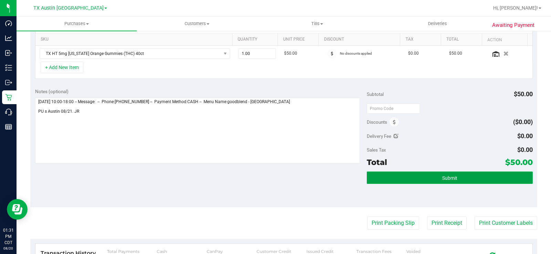
click at [376, 175] on button "Submit" at bounding box center [449, 178] width 166 height 12
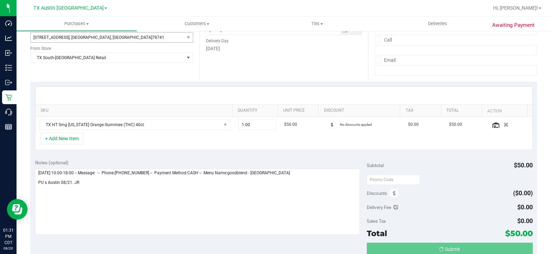
scroll to position [0, 0]
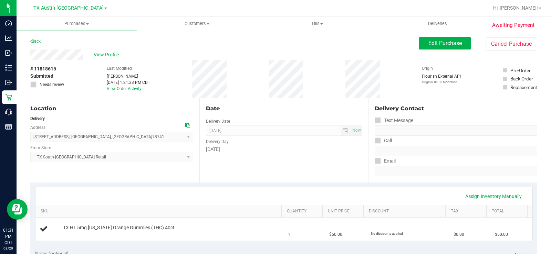
drag, startPoint x: 84, startPoint y: 54, endPoint x: 24, endPoint y: 54, distance: 60.2
click at [115, 54] on span "View Profile" at bounding box center [108, 54] width 28 height 7
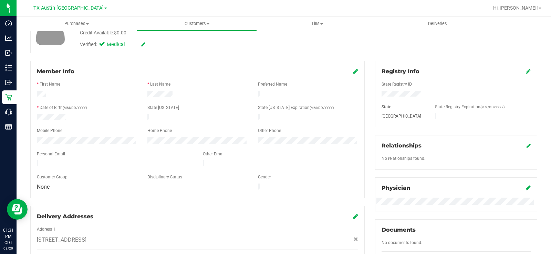
scroll to position [69, 0]
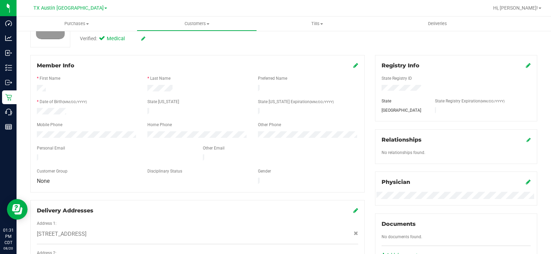
drag, startPoint x: 97, startPoint y: 155, endPoint x: 18, endPoint y: 152, distance: 79.2
click at [18, 152] on div "Back Profile Purchases Add customer to queue Customer ID: 575376 Credit Availab…" at bounding box center [284, 200] width 534 height 479
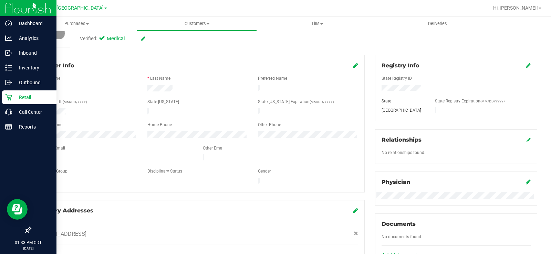
click at [16, 99] on p "Retail" at bounding box center [32, 97] width 41 height 8
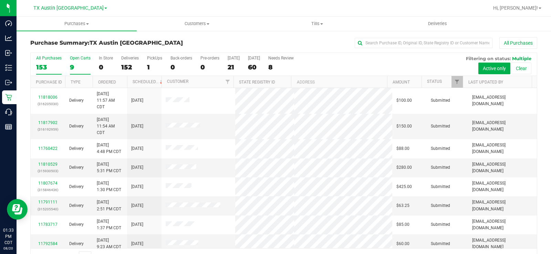
click at [71, 62] on label "Open Carts 9" at bounding box center [80, 65] width 21 height 19
click at [0, 0] on input "Open Carts 9" at bounding box center [0, 0] width 0 height 0
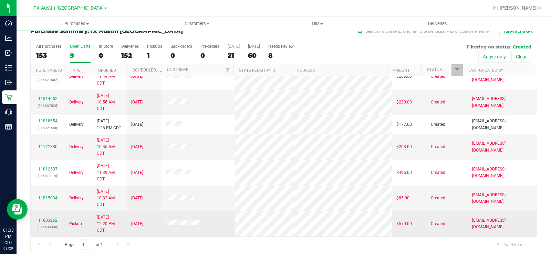
scroll to position [18, 0]
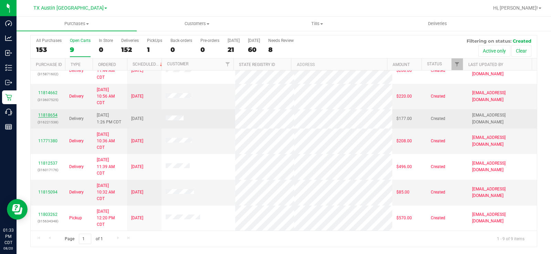
click at [54, 114] on link "11818654" at bounding box center [47, 115] width 19 height 5
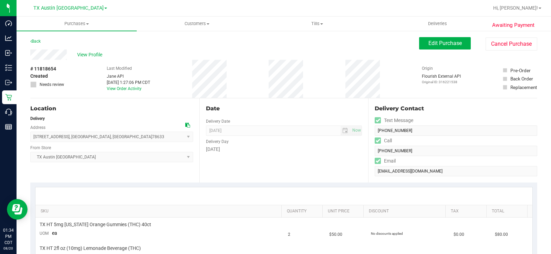
click at [47, 54] on div "View Profile" at bounding box center [224, 55] width 388 height 10
click at [185, 126] on icon at bounding box center [187, 125] width 5 height 5
drag, startPoint x: 67, startPoint y: 56, endPoint x: 30, endPoint y: 58, distance: 37.2
click at [90, 53] on span "View Profile" at bounding box center [91, 54] width 28 height 7
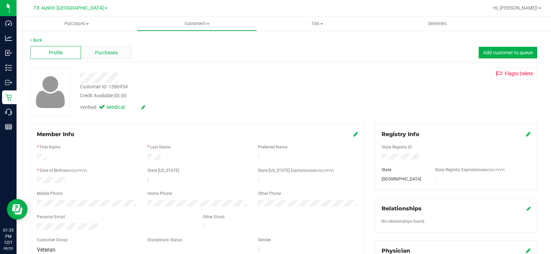
click at [105, 50] on span "Purchases" at bounding box center [106, 52] width 23 height 7
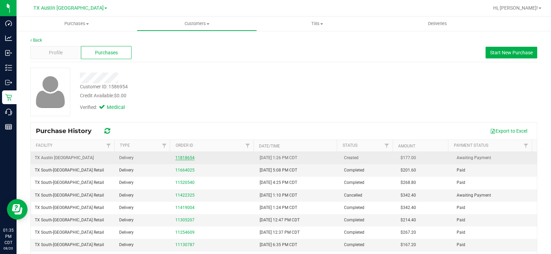
click at [183, 157] on link "11818654" at bounding box center [184, 158] width 19 height 5
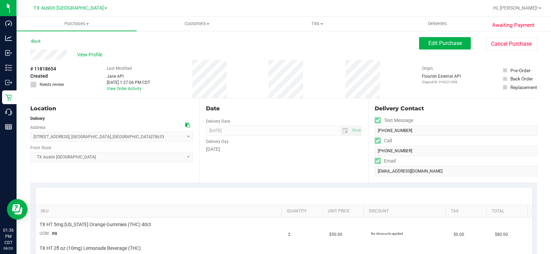
click at [87, 118] on div "Delivery" at bounding box center [111, 119] width 163 height 6
click at [269, 120] on div "Date Delivery Date [DATE] Now [DATE] 05:00 PM Now Delivery Day [DATE]" at bounding box center [283, 140] width 169 height 84
click at [441, 42] on span "Edit Purchase" at bounding box center [444, 43] width 33 height 7
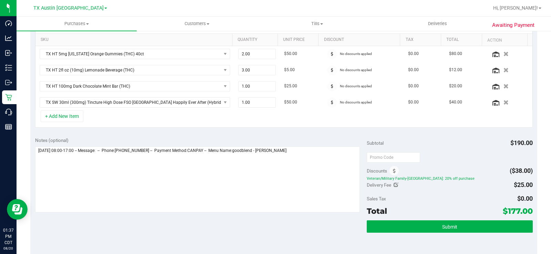
scroll to position [172, 0]
click at [393, 171] on icon at bounding box center [394, 171] width 3 height 5
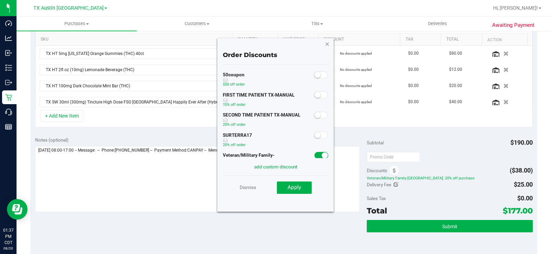
click at [326, 44] on icon "button" at bounding box center [326, 44] width 5 height 8
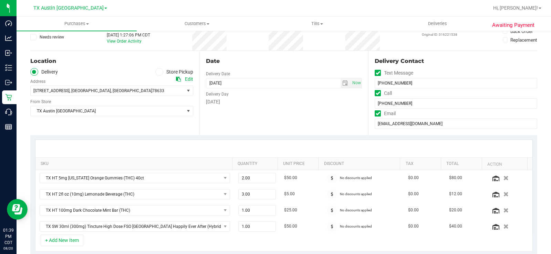
scroll to position [0, 0]
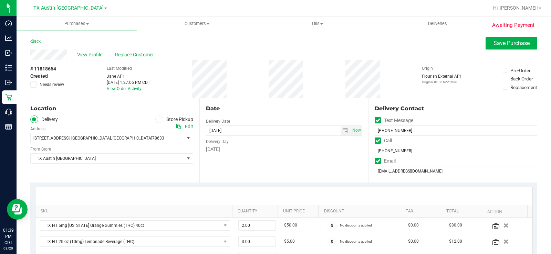
click at [243, 163] on div "Date Delivery Date [DATE] Now [DATE] 05:00 PM Now Delivery Day [DATE]" at bounding box center [283, 140] width 169 height 84
click at [122, 138] on span "[STREET_ADDRESS] , [GEOGRAPHIC_DATA] , [GEOGRAPHIC_DATA] 78633" at bounding box center [104, 138] width 146 height 10
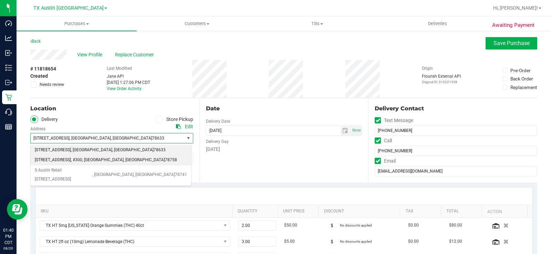
click at [76, 160] on span ", #300" at bounding box center [76, 160] width 11 height 9
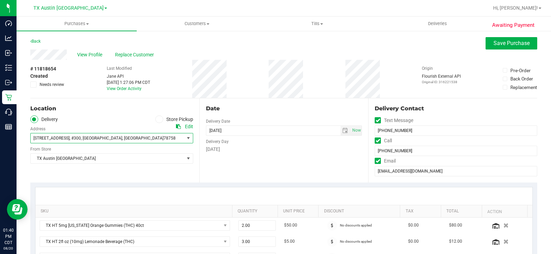
click at [228, 162] on div "Date Delivery Date [DATE] Now [DATE] 05:00 PM Now Delivery Day [DATE]" at bounding box center [283, 140] width 169 height 84
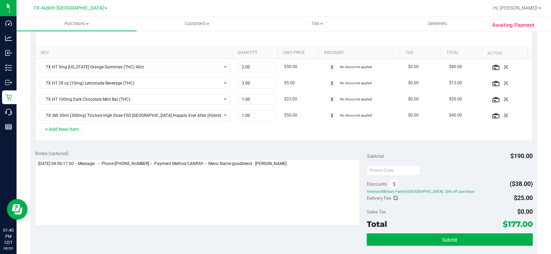
scroll to position [206, 0]
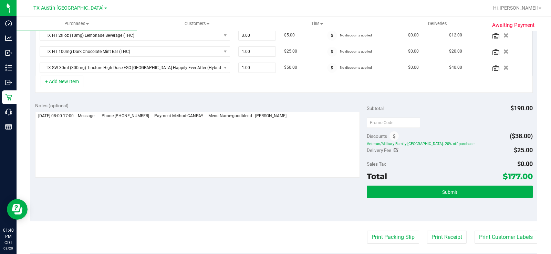
click at [393, 151] on icon at bounding box center [395, 150] width 5 height 5
type input "$25.00"
drag, startPoint x: 503, startPoint y: 152, endPoint x: 469, endPoint y: 152, distance: 34.1
click at [469, 152] on div "$25.00 25" at bounding box center [496, 150] width 72 height 13
type input "0"
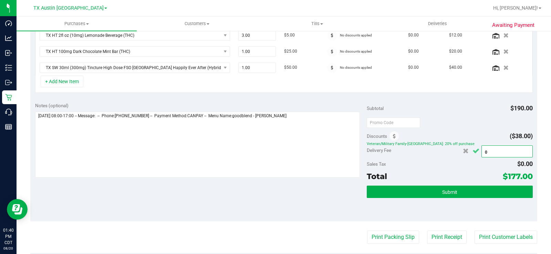
type input "$0.00"
click at [472, 152] on icon "Cancel button" at bounding box center [475, 151] width 7 height 5
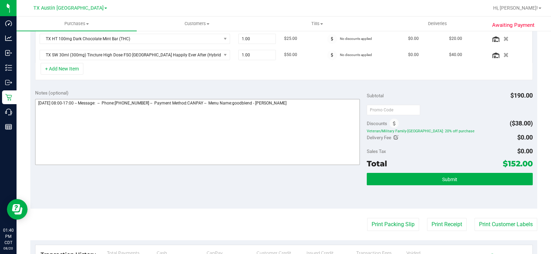
scroll to position [230, 0]
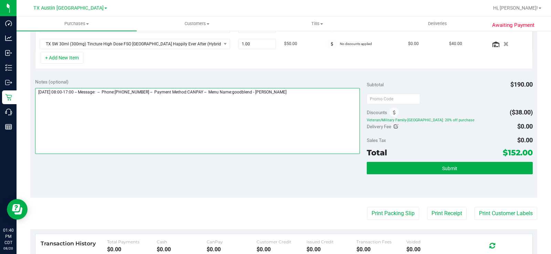
click at [304, 94] on textarea at bounding box center [197, 121] width 324 height 66
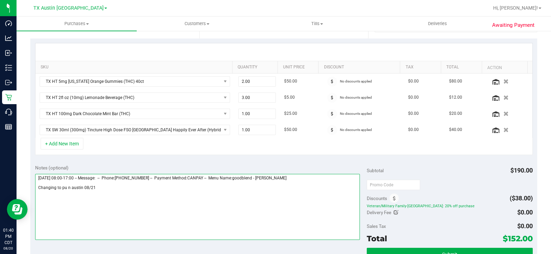
scroll to position [172, 0]
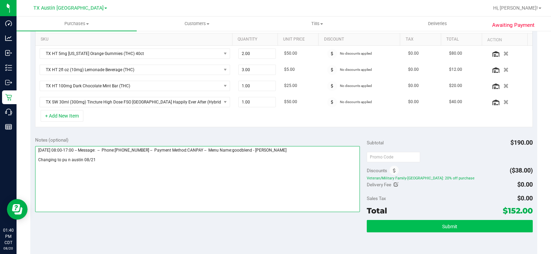
type textarea "[DATE] 08:00-17:00 -- Message: -- Phone:[PHONE_NUMBER] -- Payment Method:CANPAY…"
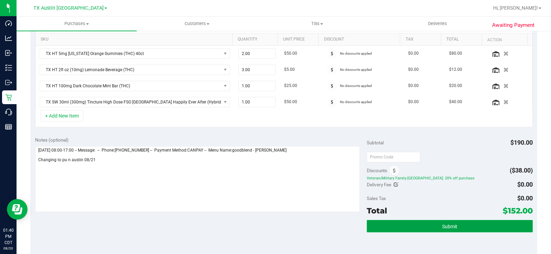
click at [384, 228] on button "Submit" at bounding box center [449, 226] width 166 height 12
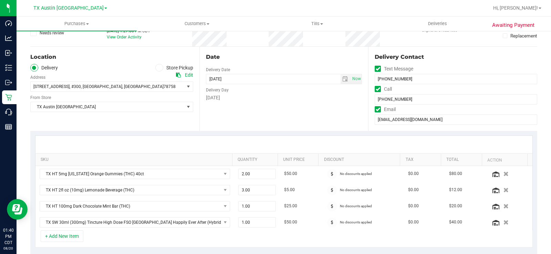
scroll to position [34, 0]
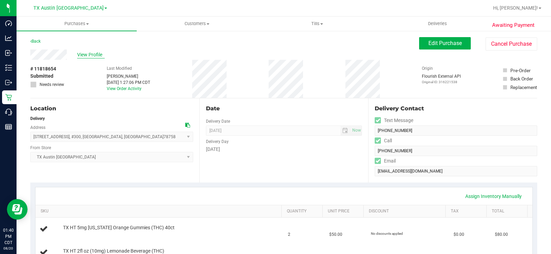
click at [86, 54] on span "View Profile" at bounding box center [91, 54] width 28 height 7
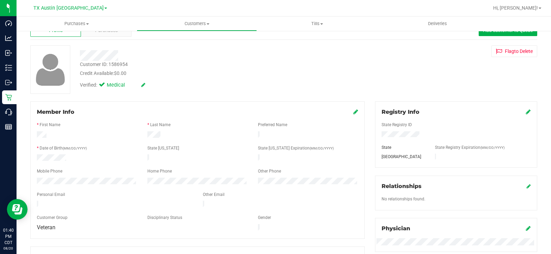
scroll to position [34, 0]
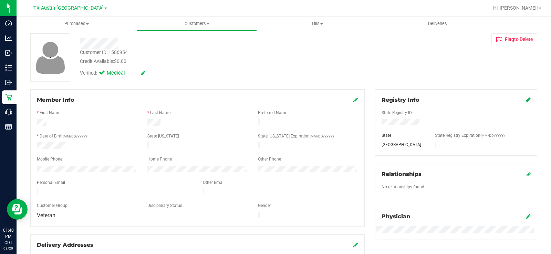
drag, startPoint x: 104, startPoint y: 188, endPoint x: 31, endPoint y: 185, distance: 72.7
click at [31, 185] on div "Member Info * First Name * Last Name Preferred Name * Date of Birth (MM/DD/YYYY…" at bounding box center [197, 158] width 334 height 138
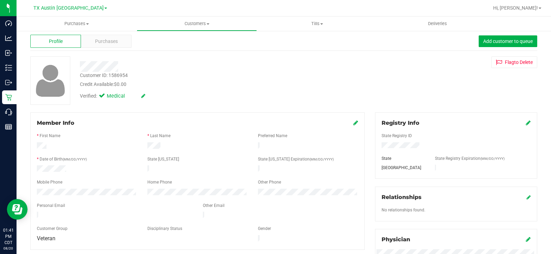
scroll to position [0, 0]
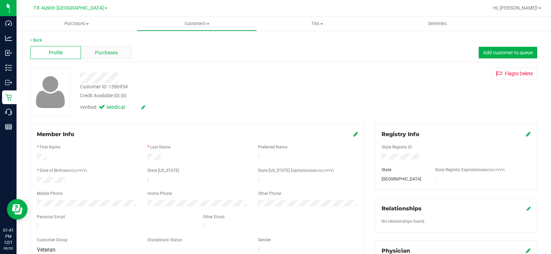
click at [105, 56] on span "Purchases" at bounding box center [106, 52] width 23 height 7
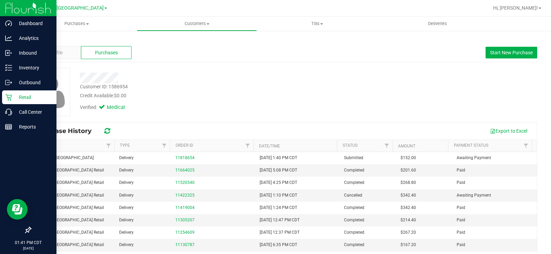
click at [11, 95] on icon at bounding box center [8, 97] width 7 height 7
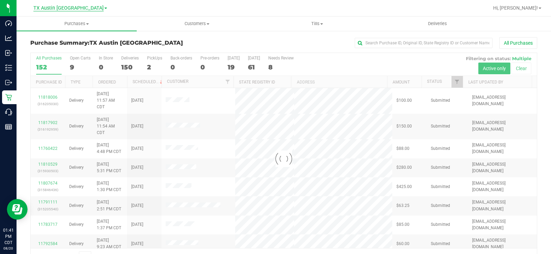
click at [67, 7] on span "TX Austin [GEOGRAPHIC_DATA]" at bounding box center [68, 8] width 70 height 6
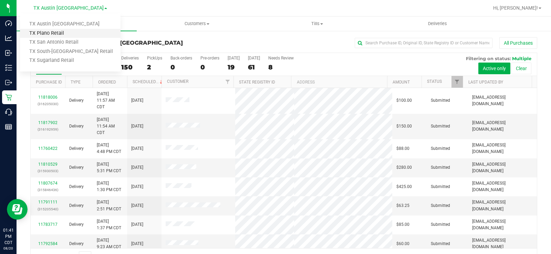
click at [63, 31] on link "TX Plano Retail" at bounding box center [70, 33] width 100 height 9
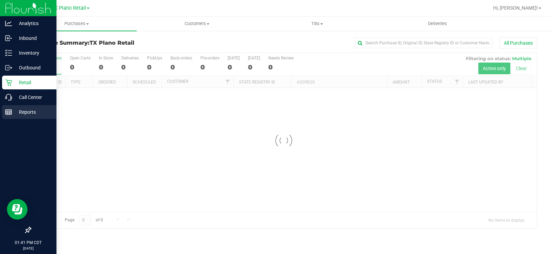
click at [15, 111] on p "Reports" at bounding box center [32, 112] width 41 height 8
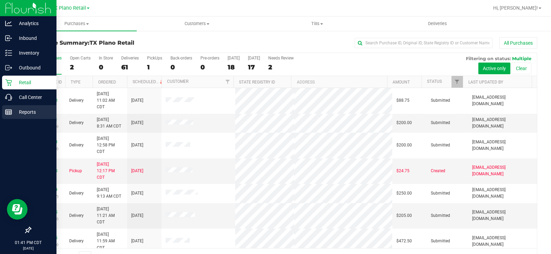
click at [17, 112] on p "Reports" at bounding box center [32, 112] width 41 height 8
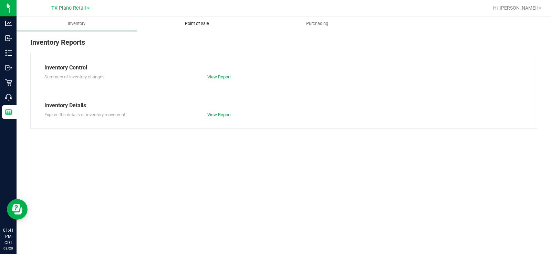
click at [187, 22] on span "Point of Sale" at bounding box center [196, 24] width 43 height 6
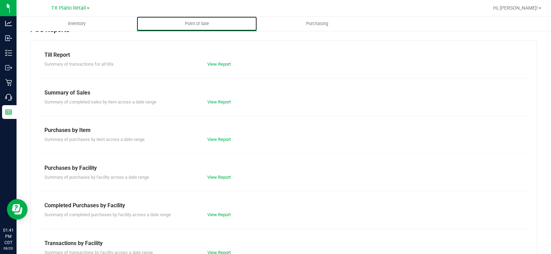
scroll to position [34, 0]
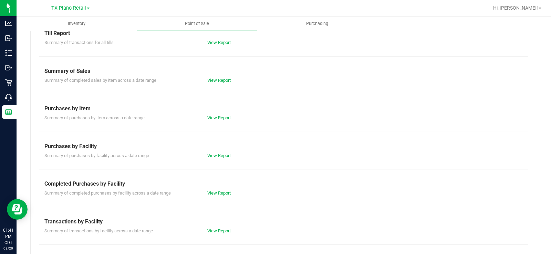
click at [213, 190] on div "View Report" at bounding box center [243, 193] width 82 height 7
click at [213, 193] on link "View Report" at bounding box center [218, 193] width 23 height 5
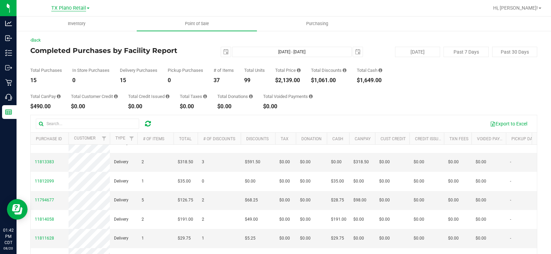
click at [63, 11] on span "TX Plano Retail" at bounding box center [68, 8] width 35 height 6
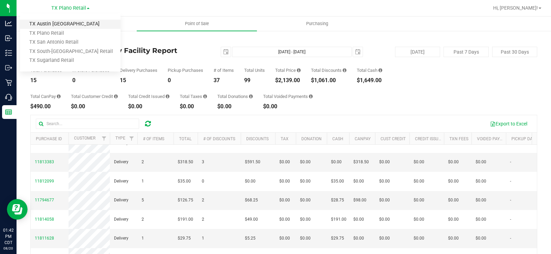
drag, startPoint x: 63, startPoint y: 31, endPoint x: 62, endPoint y: 25, distance: 5.6
click at [62, 25] on ul "[GEOGRAPHIC_DATA] [GEOGRAPHIC_DATA] [GEOGRAPHIC_DATA] [GEOGRAPHIC_DATA] Plano R…" at bounding box center [70, 42] width 100 height 58
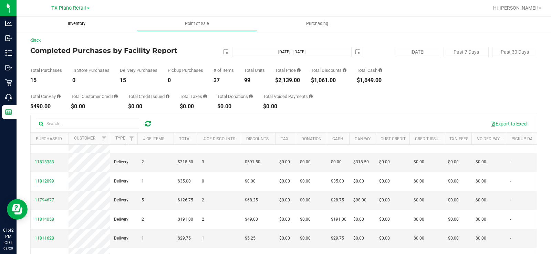
click at [61, 25] on span "Inventory" at bounding box center [76, 24] width 36 height 6
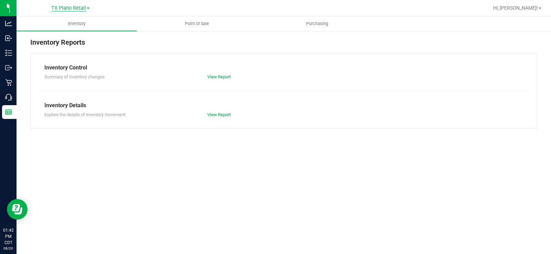
click at [75, 7] on span "TX Plano Retail" at bounding box center [68, 8] width 35 height 6
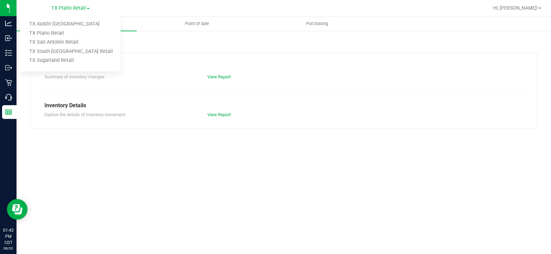
click at [72, 19] on ul "[GEOGRAPHIC_DATA] [GEOGRAPHIC_DATA] [GEOGRAPHIC_DATA] [GEOGRAPHIC_DATA] Plano R…" at bounding box center [70, 42] width 100 height 58
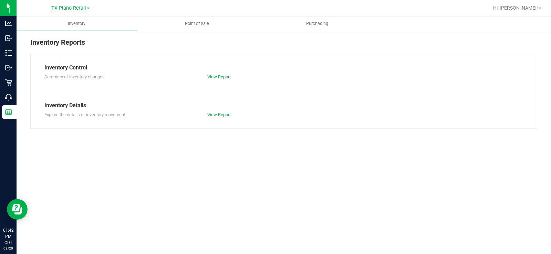
click at [63, 7] on span "TX Plano Retail" at bounding box center [68, 8] width 35 height 6
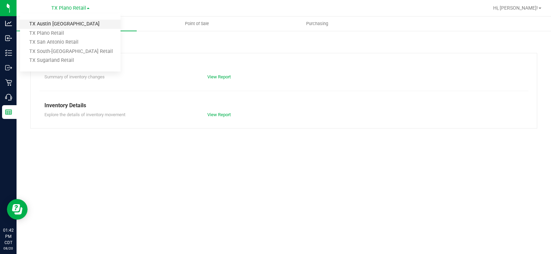
click at [50, 23] on link "TX Austin [GEOGRAPHIC_DATA]" at bounding box center [70, 24] width 100 height 9
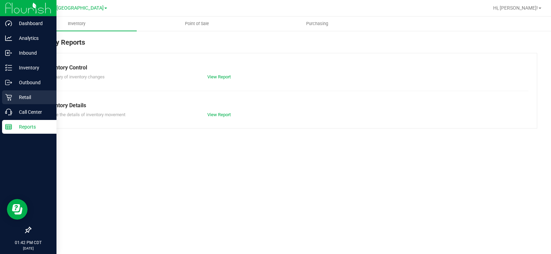
click at [15, 99] on p "Retail" at bounding box center [32, 97] width 41 height 8
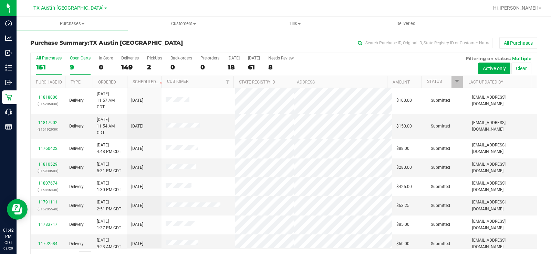
click at [75, 65] on div "9" at bounding box center [80, 67] width 21 height 8
click at [0, 0] on input "Open Carts 9" at bounding box center [0, 0] width 0 height 0
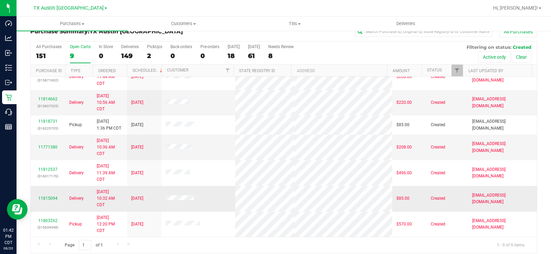
scroll to position [18, 0]
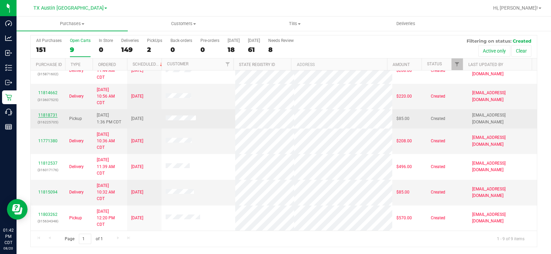
click at [42, 113] on link "11818731" at bounding box center [47, 115] width 19 height 5
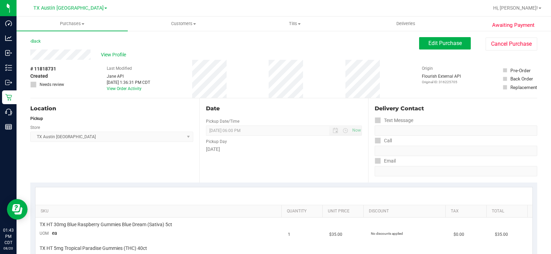
click at [54, 56] on div "View Profile" at bounding box center [224, 55] width 388 height 10
click at [433, 46] on span "Edit Purchase" at bounding box center [444, 43] width 33 height 7
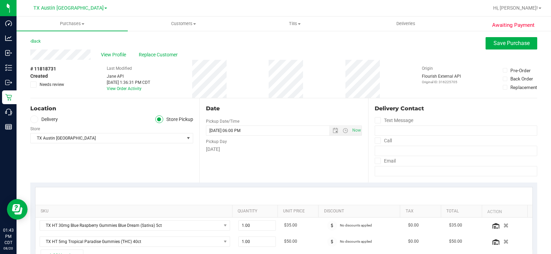
click at [34, 122] on span at bounding box center [34, 120] width 8 height 8
click at [0, 0] on input "Delivery" at bounding box center [0, 0] width 0 height 0
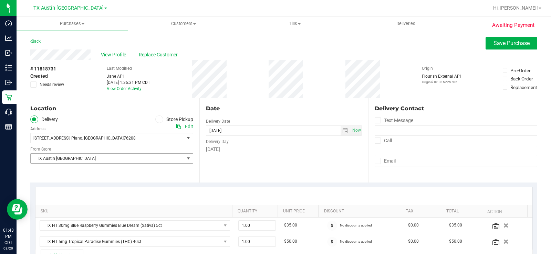
click at [57, 159] on span "TX Austin [GEOGRAPHIC_DATA]" at bounding box center [107, 159] width 153 height 10
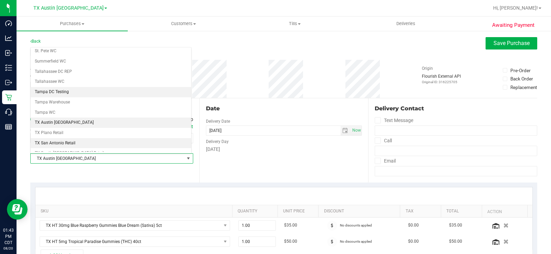
scroll to position [463, 0]
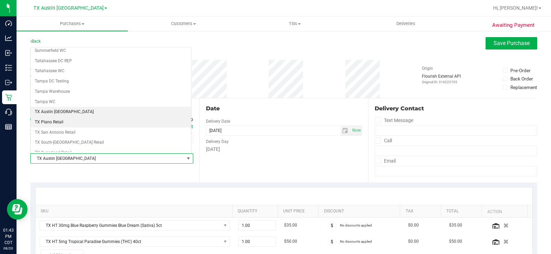
drag, startPoint x: 62, startPoint y: 124, endPoint x: 68, endPoint y: 127, distance: 7.0
click at [62, 124] on li "TX Plano Retail" at bounding box center [111, 122] width 160 height 10
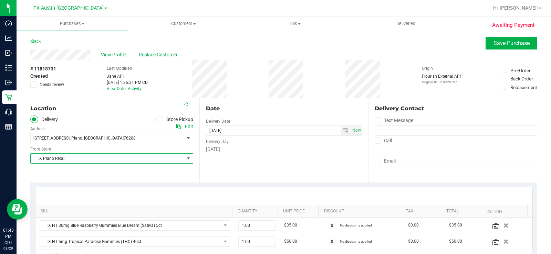
click at [227, 161] on div "Date Delivery Date [DATE] Now [DATE] 06:00 PM Now Delivery Day [DATE]" at bounding box center [283, 140] width 169 height 84
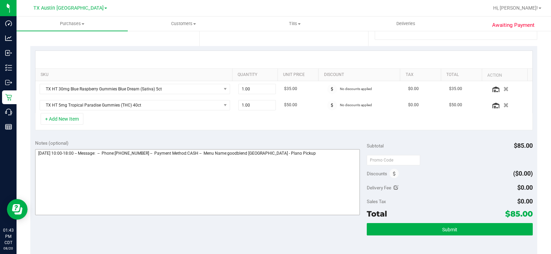
scroll to position [138, 0]
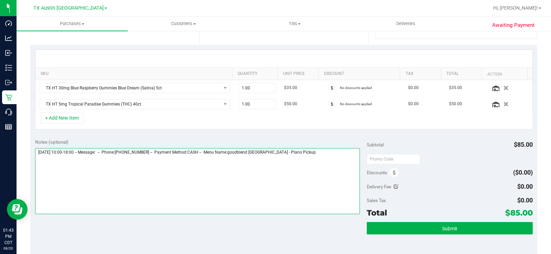
click at [306, 154] on textarea at bounding box center [197, 181] width 324 height 66
type textarea "[DATE] 10:00-18:00 -- Message: -- Phone:[PHONE_NUMBER] -- Payment Method:CASH -…"
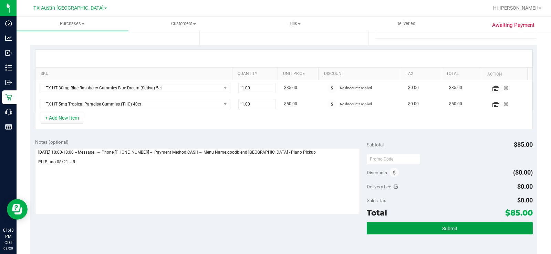
click at [419, 228] on button "Submit" at bounding box center [449, 228] width 166 height 12
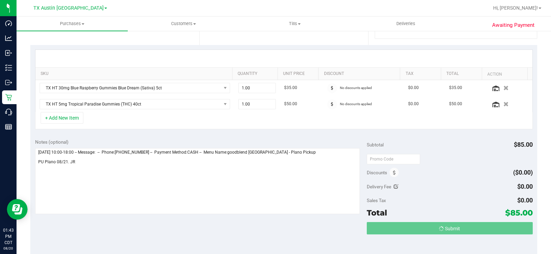
scroll to position [0, 0]
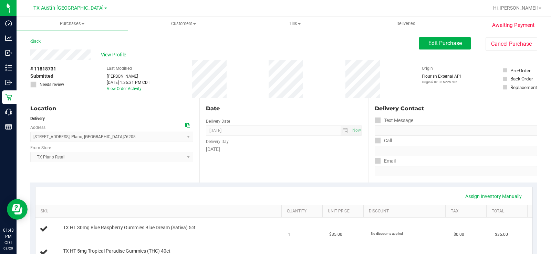
drag, startPoint x: 91, startPoint y: 55, endPoint x: 27, endPoint y: 54, distance: 64.0
click at [110, 57] on span "View Profile" at bounding box center [115, 54] width 28 height 7
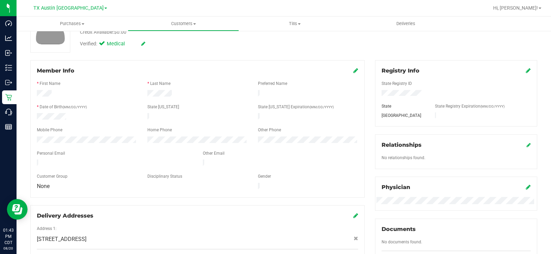
scroll to position [69, 0]
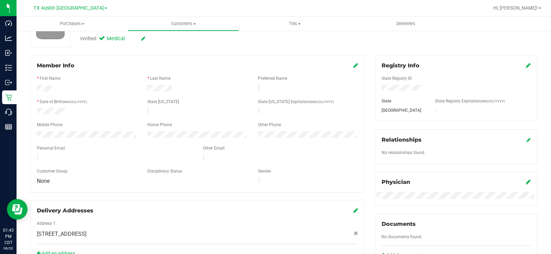
drag, startPoint x: 110, startPoint y: 155, endPoint x: 31, endPoint y: 156, distance: 79.1
click at [31, 156] on div "Member Info * First Name * Last Name Preferred Name * Date of Birth (MM/DD/YYYY…" at bounding box center [197, 124] width 334 height 138
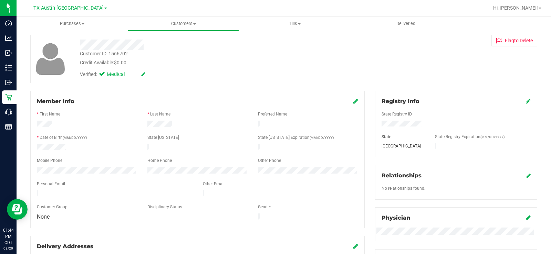
scroll to position [0, 0]
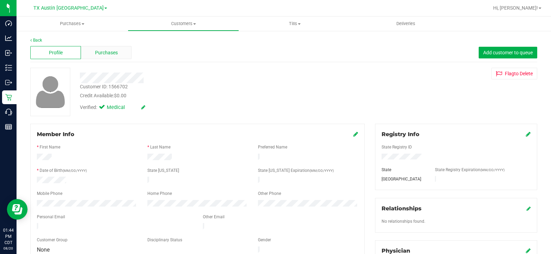
click at [105, 54] on span "Purchases" at bounding box center [106, 52] width 23 height 7
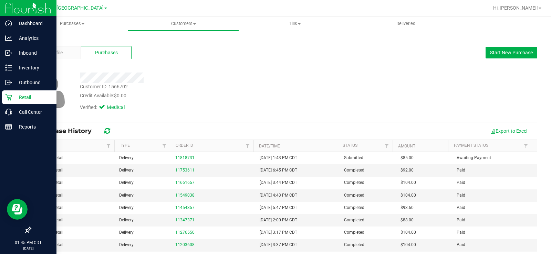
click at [11, 96] on icon at bounding box center [8, 97] width 7 height 7
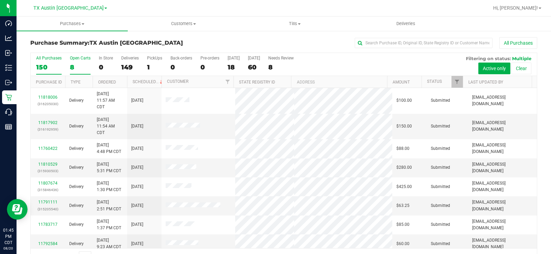
click at [74, 57] on div "Open Carts" at bounding box center [80, 58] width 21 height 5
click at [0, 0] on input "Open Carts 8" at bounding box center [0, 0] width 0 height 0
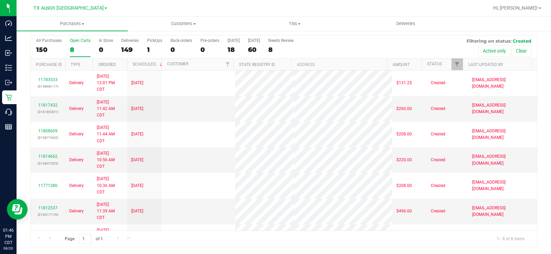
click at [76, 42] on div "Open Carts" at bounding box center [80, 40] width 21 height 5
click at [0, 0] on input "Open Carts 8" at bounding box center [0, 0] width 0 height 0
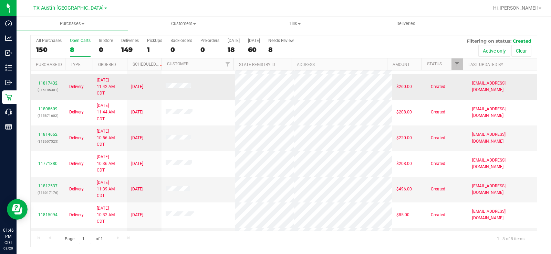
scroll to position [45, 0]
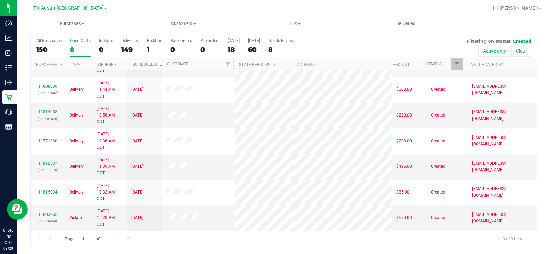
click at [66, 51] on div "All Purchases 150 Open Carts 8 In Store 0 Deliveries 149 PickUps 1 Back-orders …" at bounding box center [284, 46] width 506 height 23
click at [70, 51] on div "8" at bounding box center [80, 50] width 21 height 8
click at [0, 0] on input "Open Carts 8" at bounding box center [0, 0] width 0 height 0
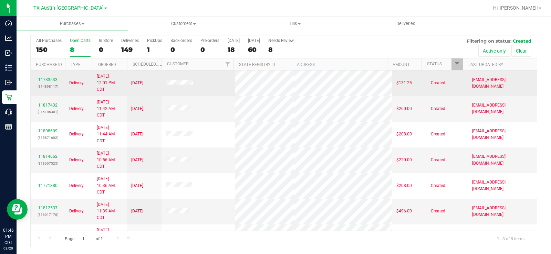
scroll to position [0, 0]
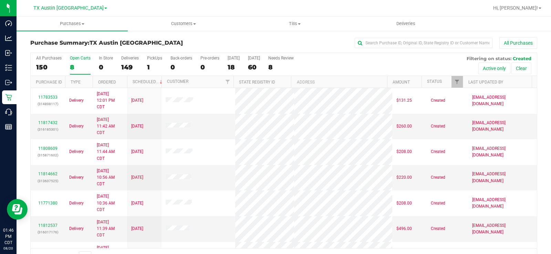
click at [74, 60] on div "Open Carts" at bounding box center [80, 58] width 21 height 5
click at [79, 64] on div "8" at bounding box center [80, 67] width 21 height 8
click at [0, 0] on input "Open Carts 8" at bounding box center [0, 0] width 0 height 0
click at [67, 62] on div "All Purchases 150 Open Carts 8 In Store 0 Deliveries 149 PickUps 1 Back-orders …" at bounding box center [284, 64] width 506 height 23
click at [70, 64] on div "8" at bounding box center [80, 67] width 21 height 8
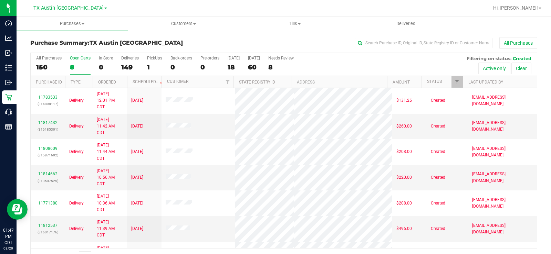
click at [0, 0] on input "Open Carts 8" at bounding box center [0, 0] width 0 height 0
click at [81, 62] on label "Open Carts 8" at bounding box center [80, 65] width 21 height 19
click at [0, 0] on input "Open Carts 8" at bounding box center [0, 0] width 0 height 0
click at [74, 66] on div "8" at bounding box center [80, 67] width 21 height 8
click at [0, 0] on input "Open Carts 8" at bounding box center [0, 0] width 0 height 0
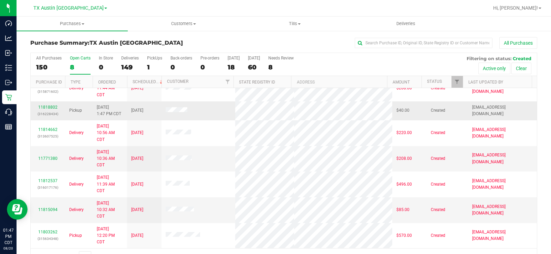
scroll to position [18, 0]
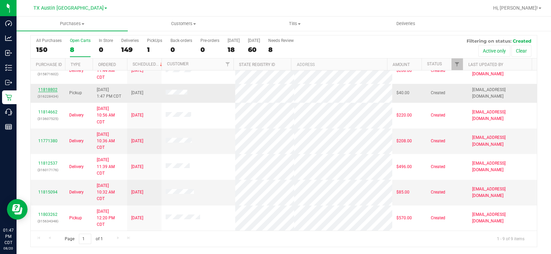
click at [44, 89] on link "11818802" at bounding box center [47, 89] width 19 height 5
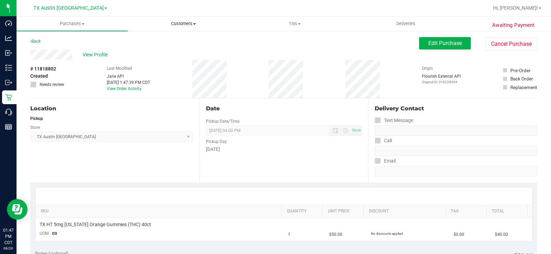
click at [183, 25] on span "Customers" at bounding box center [183, 24] width 110 height 6
click at [172, 45] on li "All customers" at bounding box center [183, 42] width 111 height 8
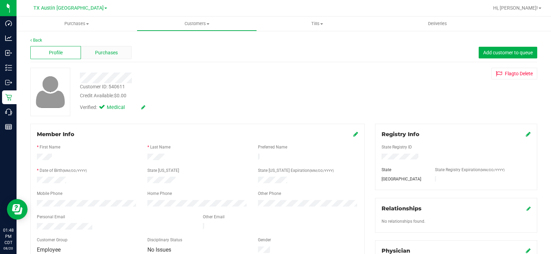
click at [108, 53] on span "Purchases" at bounding box center [106, 52] width 23 height 7
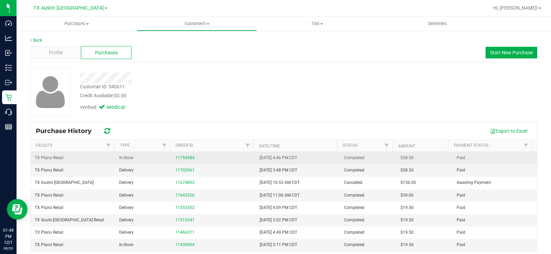
click at [181, 153] on td "11754584" at bounding box center [213, 158] width 84 height 12
click at [184, 158] on link "11754584" at bounding box center [184, 158] width 19 height 5
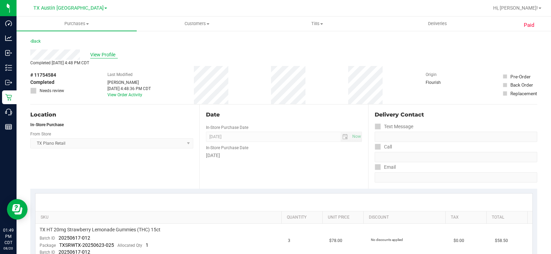
click at [94, 56] on span "View Profile" at bounding box center [104, 54] width 28 height 7
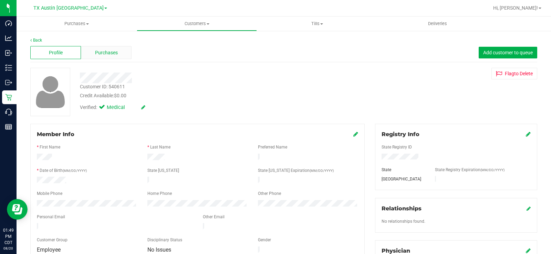
click at [95, 55] on span "Purchases" at bounding box center [106, 52] width 23 height 7
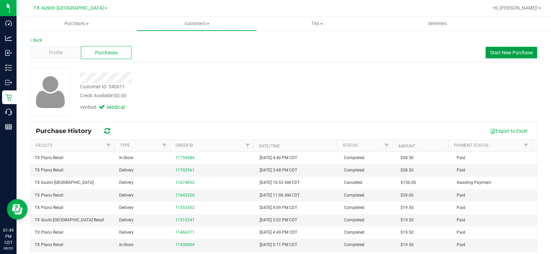
click at [509, 53] on span "Start New Purchase" at bounding box center [511, 53] width 43 height 6
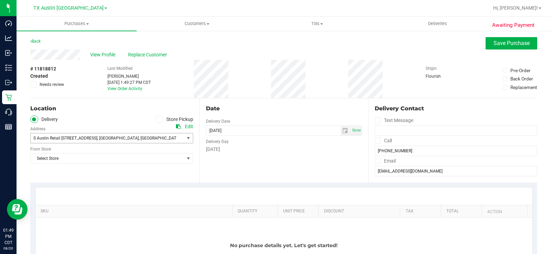
click at [94, 140] on span "S Austin Retail [STREET_ADDRESS]" at bounding box center [65, 138] width 64 height 5
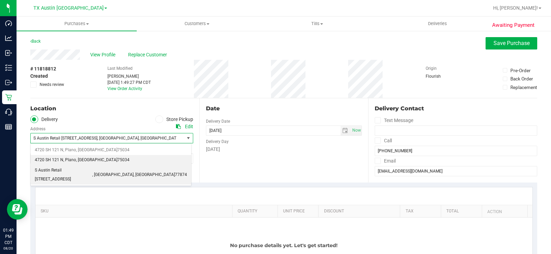
click at [98, 157] on li "4720 SH 121 N , [GEOGRAPHIC_DATA] , [GEOGRAPHIC_DATA] 75034" at bounding box center [111, 160] width 160 height 10
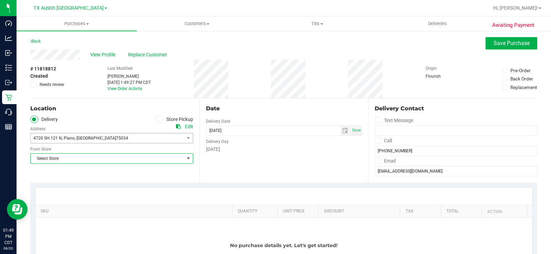
click at [98, 159] on span "Select Store" at bounding box center [107, 159] width 153 height 10
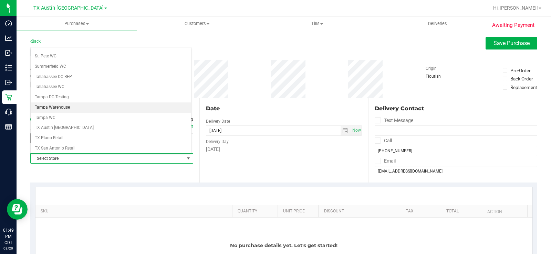
scroll to position [482, 0]
click at [104, 104] on li "TX Plano Retail" at bounding box center [111, 104] width 160 height 10
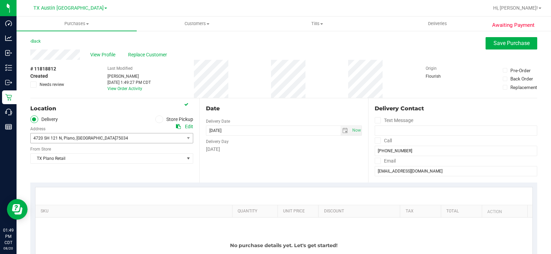
click at [216, 154] on div "Date Delivery Date [DATE] Now [DATE] 01:49 PM Now Delivery Day [DATE]" at bounding box center [283, 140] width 169 height 84
click at [343, 132] on span "select" at bounding box center [345, 131] width 6 height 6
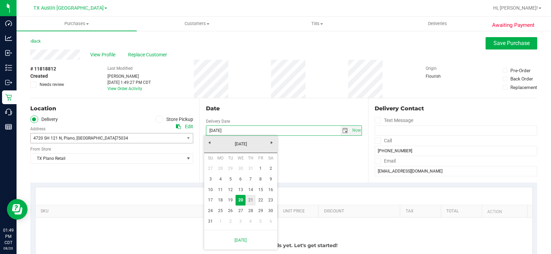
click at [252, 199] on link "21" at bounding box center [250, 200] width 10 height 11
type input "[DATE]"
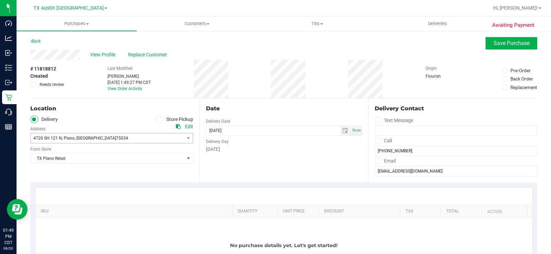
click at [259, 178] on div "Date Delivery Date [DATE] Now [DATE] 01:49 PM Now Delivery Day [DATE]" at bounding box center [283, 140] width 169 height 84
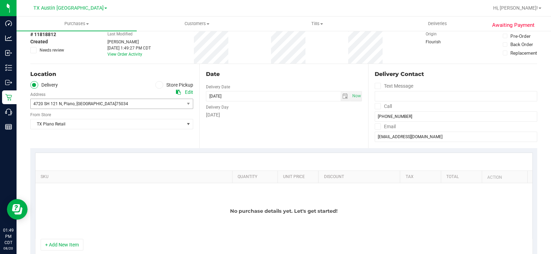
scroll to position [69, 0]
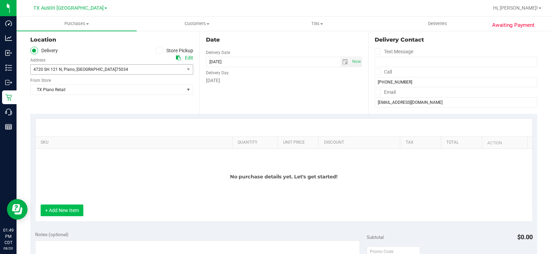
click at [75, 208] on button "+ Add New Item" at bounding box center [62, 211] width 43 height 12
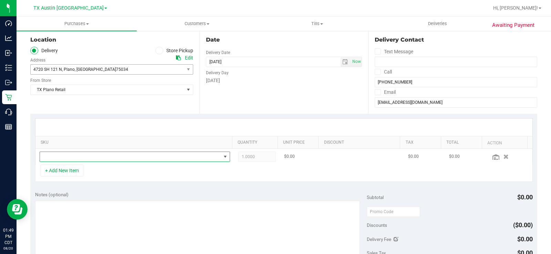
click at [106, 159] on span "NO DATA FOUND" at bounding box center [130, 157] width 181 height 10
click at [70, 157] on span "NO DATA FOUND" at bounding box center [130, 157] width 181 height 10
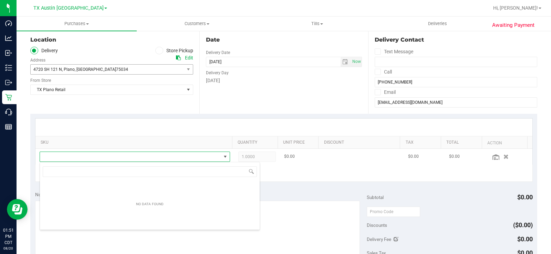
scroll to position [10, 184]
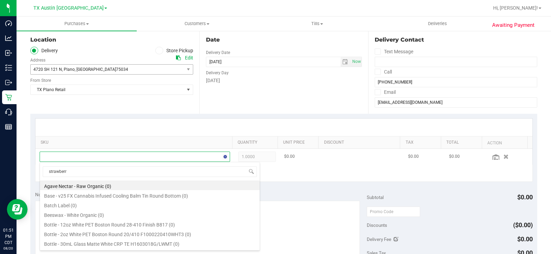
type input "strawberry"
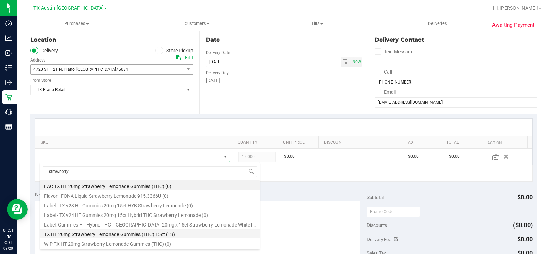
click at [112, 231] on li "TX HT 20mg Strawberry Lemonade Gummies (THC) 15ct (13)" at bounding box center [150, 234] width 220 height 10
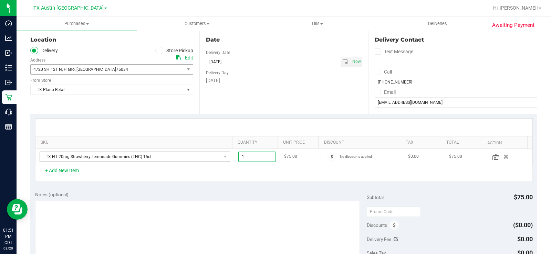
drag, startPoint x: 261, startPoint y: 160, endPoint x: 224, endPoint y: 153, distance: 38.4
click at [224, 154] on tr "TX HT 20mg Strawberry Lemonade Gummies (THC) 15ct 1.00 1 $75.00 No discounts ap…" at bounding box center [283, 157] width 496 height 16
type input "2"
type input "2.00"
click at [235, 172] on div "+ Add New Item" at bounding box center [283, 173] width 497 height 17
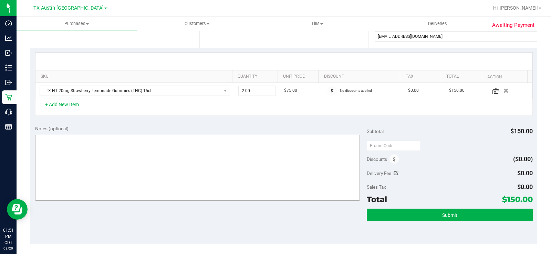
scroll to position [138, 0]
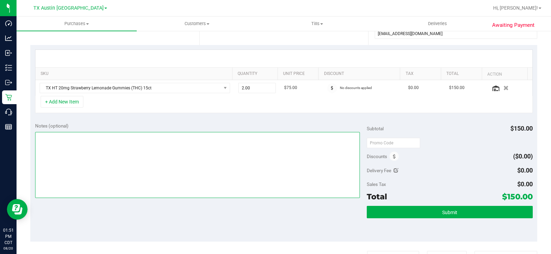
click at [231, 153] on textarea at bounding box center [197, 165] width 324 height 66
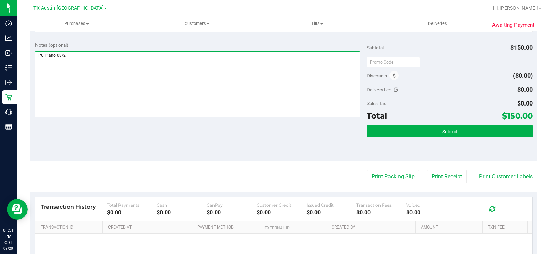
scroll to position [206, 0]
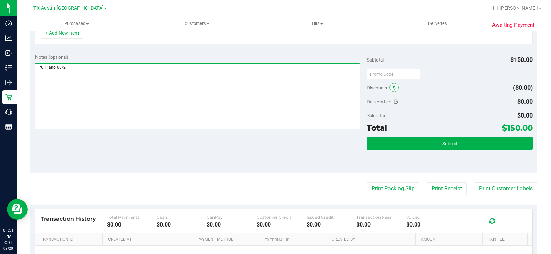
type textarea "PU Plano 08/21"
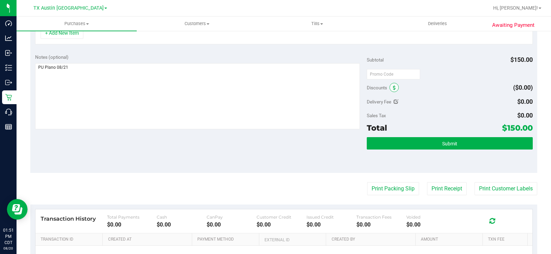
click at [393, 89] on icon at bounding box center [394, 88] width 3 height 5
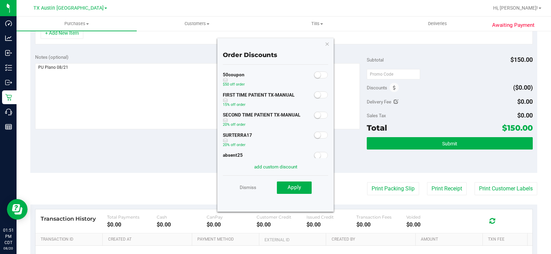
click at [286, 165] on link "add custom discount" at bounding box center [275, 167] width 43 height 6
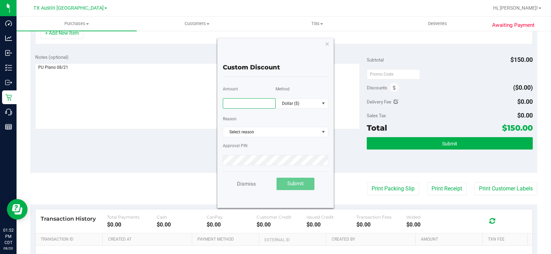
click at [261, 103] on input "text" at bounding box center [249, 103] width 53 height 10
type input "75.00"
click at [300, 100] on span "Dollar ($)" at bounding box center [297, 104] width 43 height 10
click at [303, 124] on li "Percentage (%)" at bounding box center [302, 128] width 52 height 12
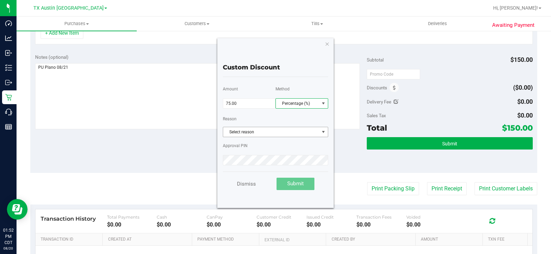
click at [293, 132] on span "Select reason" at bounding box center [271, 132] width 96 height 10
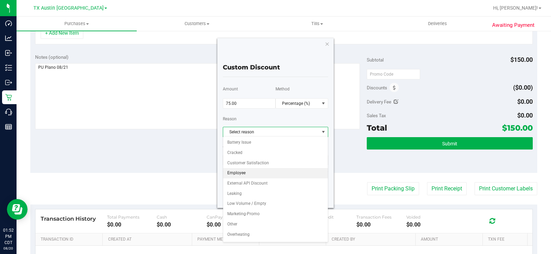
click at [244, 171] on li "Employee" at bounding box center [275, 173] width 105 height 10
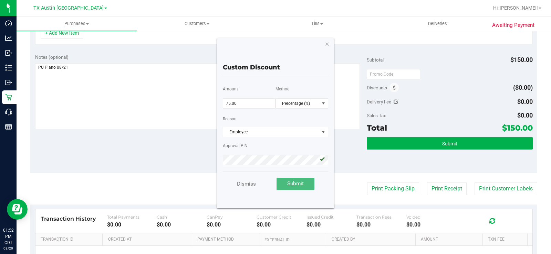
click at [288, 184] on span "Submit" at bounding box center [295, 184] width 17 height 6
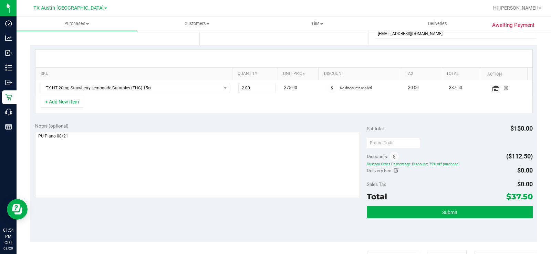
scroll to position [172, 0]
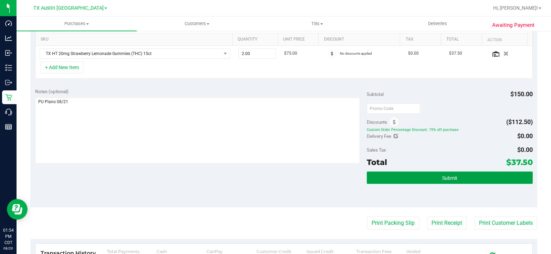
click at [388, 176] on button "Submit" at bounding box center [449, 178] width 166 height 12
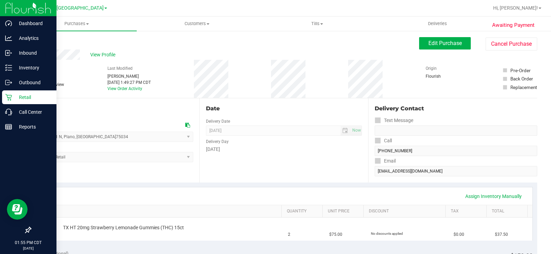
click at [19, 99] on p "Retail" at bounding box center [32, 97] width 41 height 8
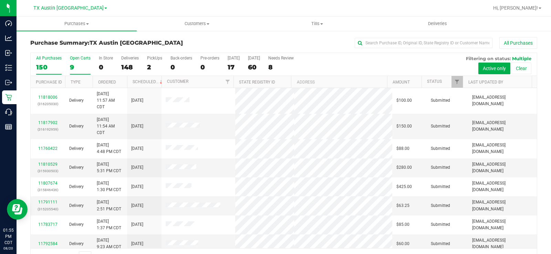
click at [72, 62] on label "Open Carts 9" at bounding box center [80, 65] width 21 height 19
click at [0, 0] on input "Open Carts 9" at bounding box center [0, 0] width 0 height 0
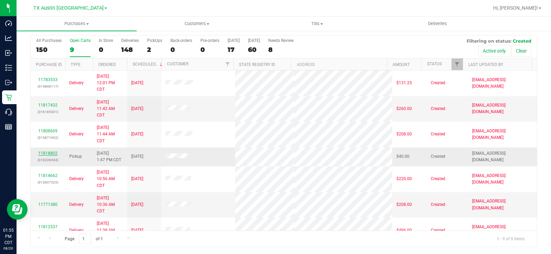
click at [55, 153] on link "11818802" at bounding box center [47, 153] width 19 height 5
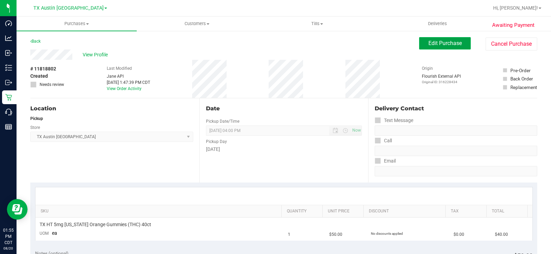
click at [435, 39] on button "Edit Purchase" at bounding box center [445, 43] width 52 height 12
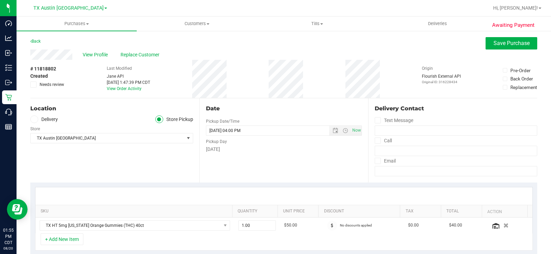
click at [33, 119] on icon at bounding box center [34, 119] width 4 height 0
click at [0, 0] on input "Delivery" at bounding box center [0, 0] width 0 height 0
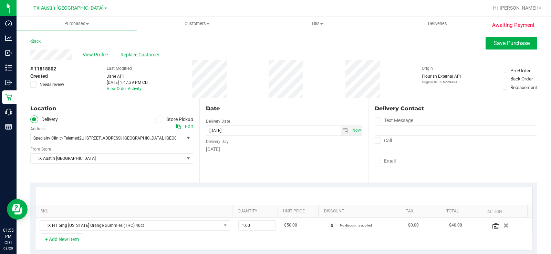
click at [254, 153] on div "[DATE]" at bounding box center [284, 149] width 156 height 7
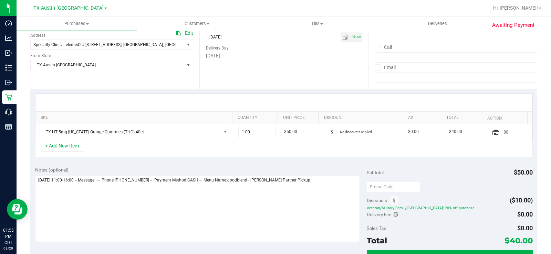
scroll to position [103, 0]
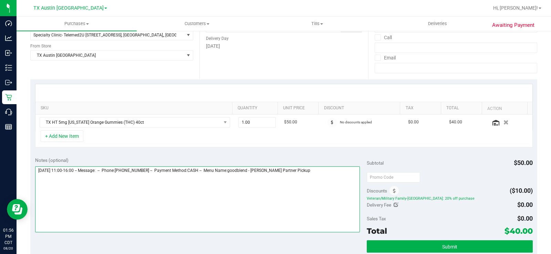
click at [303, 171] on textarea at bounding box center [197, 200] width 324 height 66
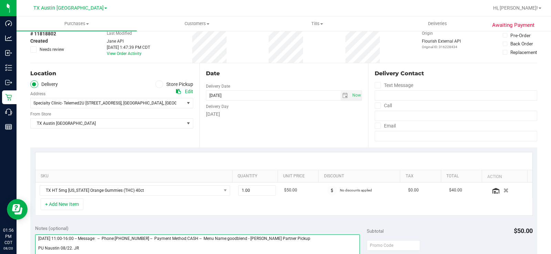
scroll to position [34, 0]
type textarea "[DATE] 11:00-16:00 -- Message: -- Phone:[PHONE_NUMBER] -- Payment Method:CASH -…"
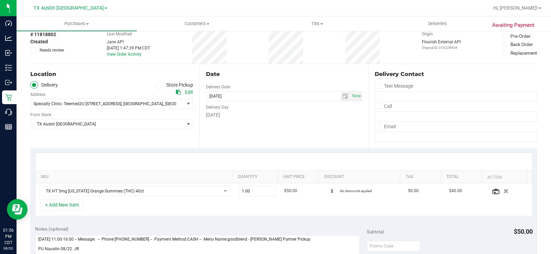
click at [147, 143] on div "Location Delivery Store Pickup Address Edit Specialty Clinic- Telemed2U [STREET…" at bounding box center [114, 106] width 169 height 84
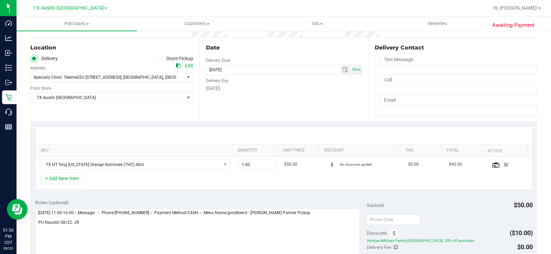
scroll to position [138, 0]
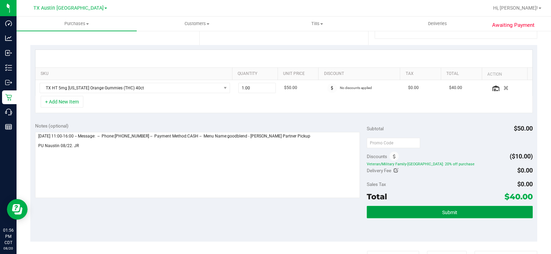
drag, startPoint x: 397, startPoint y: 212, endPoint x: 389, endPoint y: 211, distance: 8.0
click at [397, 211] on button "Submit" at bounding box center [449, 212] width 166 height 12
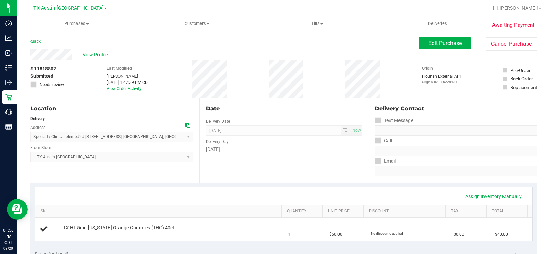
drag, startPoint x: 73, startPoint y: 52, endPoint x: 29, endPoint y: 52, distance: 43.7
click at [122, 108] on div "Location" at bounding box center [111, 109] width 163 height 8
click at [103, 56] on span "View Profile" at bounding box center [97, 54] width 28 height 7
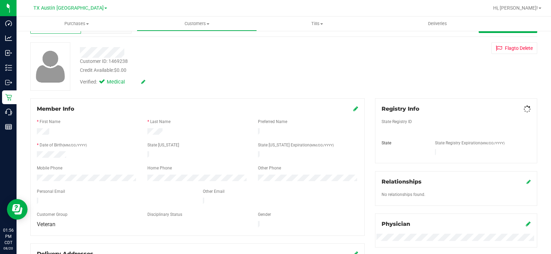
scroll to position [69, 0]
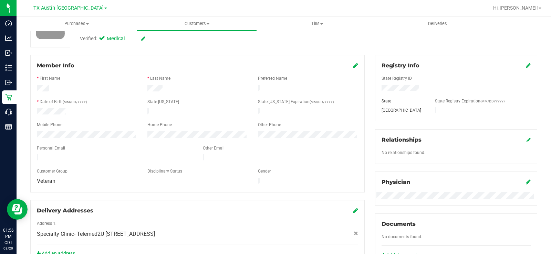
drag, startPoint x: 108, startPoint y: 152, endPoint x: 31, endPoint y: 154, distance: 77.8
click at [31, 154] on div "Member Info * First Name * Last Name Preferred Name * Date of Birth (MM/DD/YYYY…" at bounding box center [197, 124] width 334 height 138
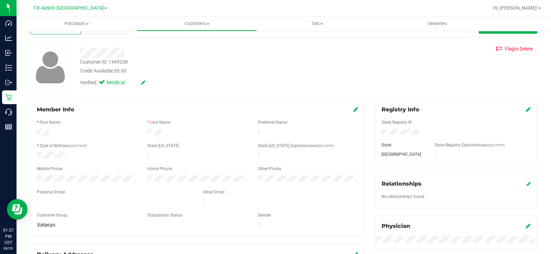
scroll to position [0, 0]
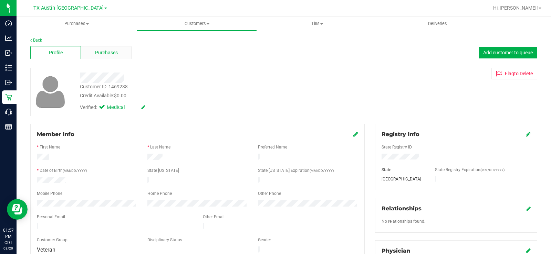
click at [101, 54] on span "Purchases" at bounding box center [106, 52] width 23 height 7
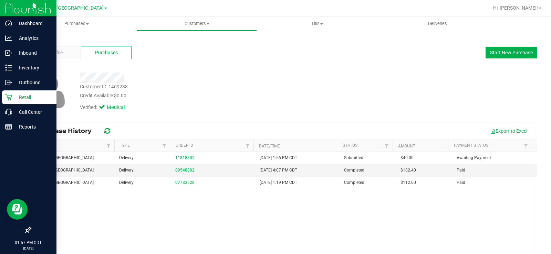
click at [25, 97] on p "Retail" at bounding box center [32, 97] width 41 height 8
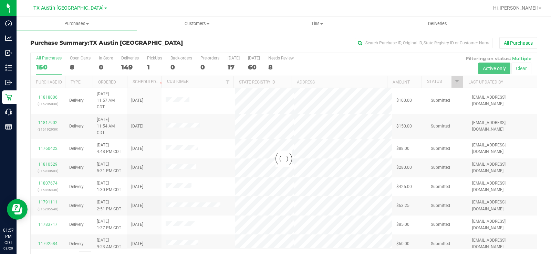
click at [72, 66] on div at bounding box center [284, 159] width 506 height 212
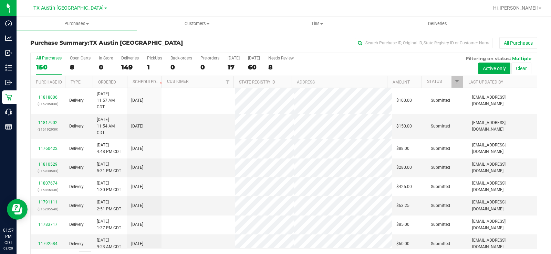
click at [72, 66] on div "8" at bounding box center [80, 67] width 21 height 8
click at [0, 0] on input "Open Carts 8" at bounding box center [0, 0] width 0 height 0
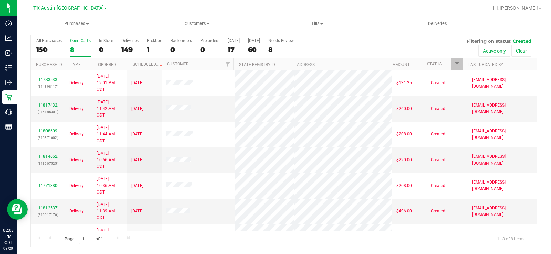
click at [75, 40] on div "Open Carts" at bounding box center [80, 40] width 21 height 5
click at [0, 0] on input "Open Carts 8" at bounding box center [0, 0] width 0 height 0
click at [77, 44] on label "Open Carts 8" at bounding box center [80, 47] width 21 height 19
click at [0, 0] on input "Open Carts 8" at bounding box center [0, 0] width 0 height 0
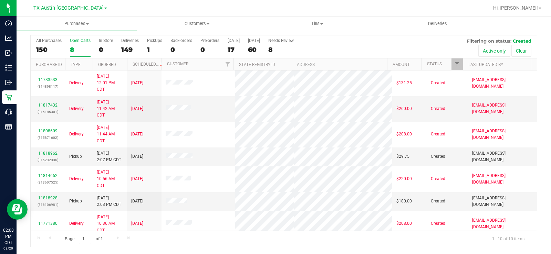
click at [72, 50] on div "8" at bounding box center [80, 50] width 21 height 8
click at [0, 0] on input "Open Carts 8" at bounding box center [0, 0] width 0 height 0
click at [77, 39] on div "Open Carts" at bounding box center [80, 40] width 21 height 5
click at [0, 0] on input "Open Carts 8" at bounding box center [0, 0] width 0 height 0
click at [49, 198] on link "11818928" at bounding box center [47, 198] width 19 height 5
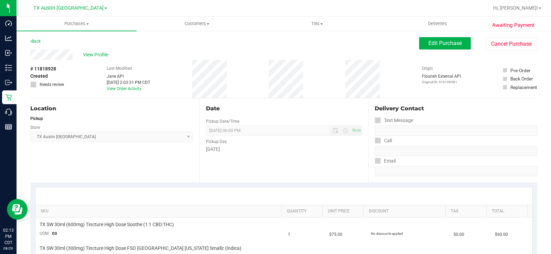
click at [52, 53] on div "View Profile" at bounding box center [224, 55] width 388 height 10
click at [439, 48] on button "Edit Purchase" at bounding box center [445, 43] width 52 height 12
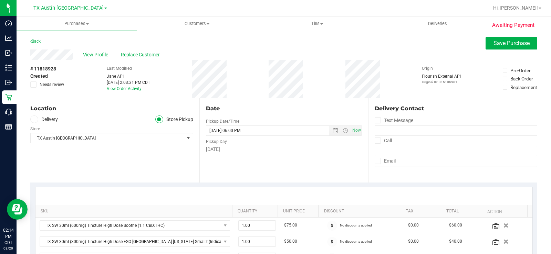
click at [31, 121] on span at bounding box center [34, 120] width 8 height 8
click at [0, 0] on input "Delivery" at bounding box center [0, 0] width 0 height 0
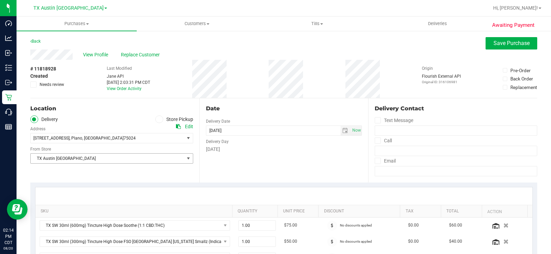
click at [53, 156] on span "TX Austin [GEOGRAPHIC_DATA]" at bounding box center [107, 159] width 153 height 10
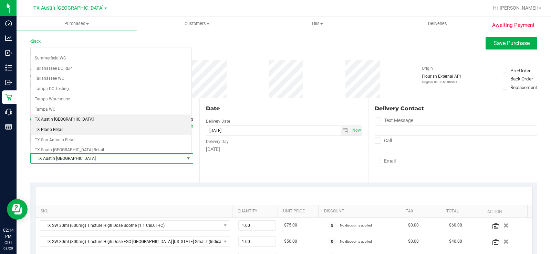
scroll to position [463, 0]
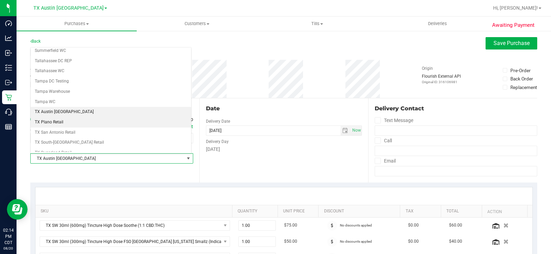
click at [57, 124] on li "TX Plano Retail" at bounding box center [111, 122] width 160 height 10
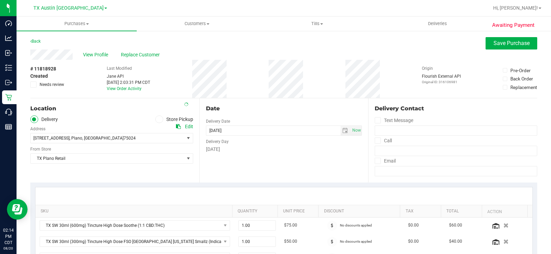
click at [259, 162] on div "Date Delivery Date [DATE] Now [DATE] 06:00 PM Now Delivery Day [DATE]" at bounding box center [283, 140] width 169 height 84
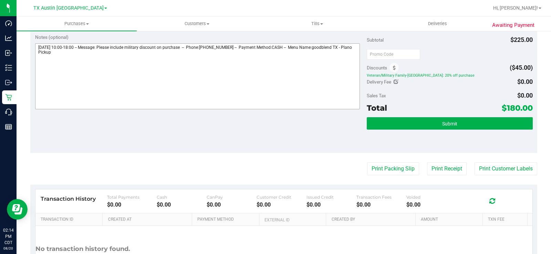
scroll to position [275, 0]
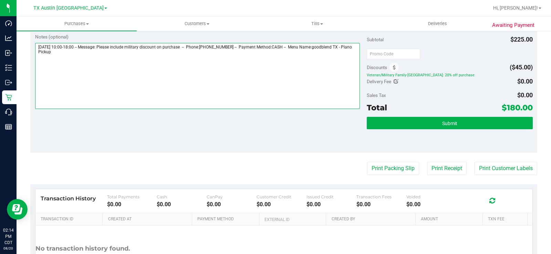
click at [93, 54] on textarea at bounding box center [197, 76] width 324 height 66
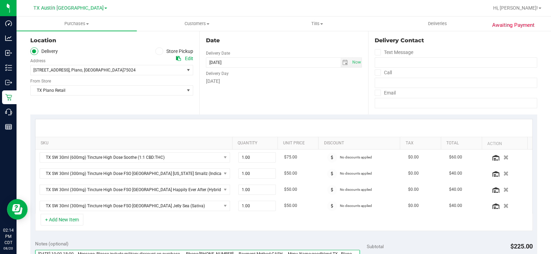
scroll to position [0, 0]
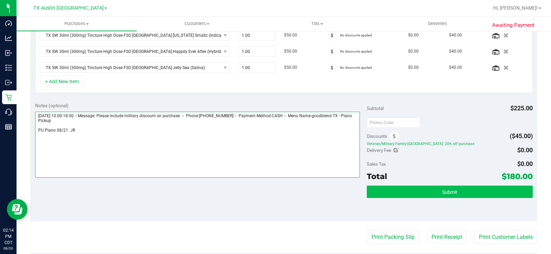
type textarea "[DATE] 10:00-18:00 -- Message: Please include military discount on purchase -- …"
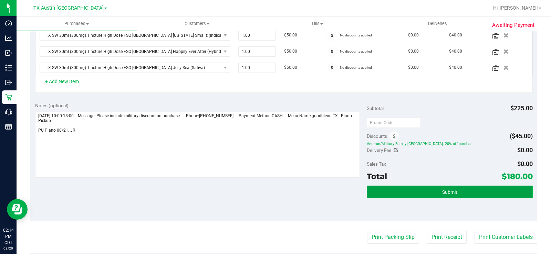
click at [398, 186] on button "Submit" at bounding box center [449, 192] width 166 height 12
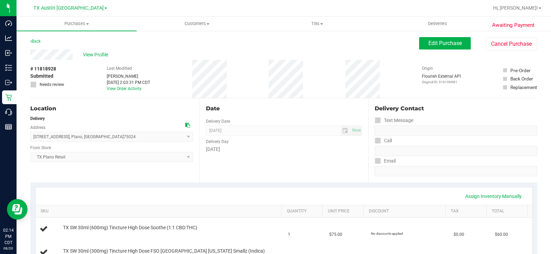
click at [93, 56] on span "View Profile" at bounding box center [97, 54] width 28 height 7
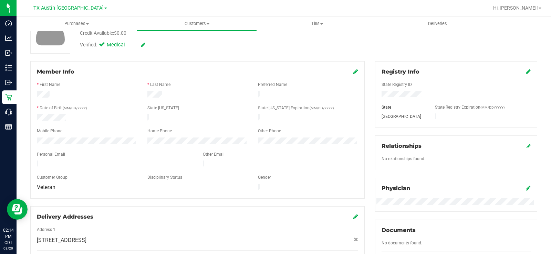
scroll to position [69, 0]
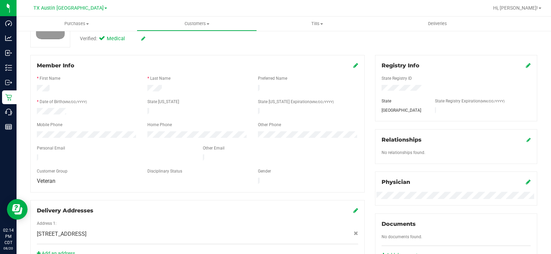
drag, startPoint x: 97, startPoint y: 153, endPoint x: 29, endPoint y: 153, distance: 68.1
click at [30, 154] on div "Member Info * First Name * Last Name Preferred Name * Date of Birth (MM/DD/YYYY…" at bounding box center [197, 160] width 344 height 210
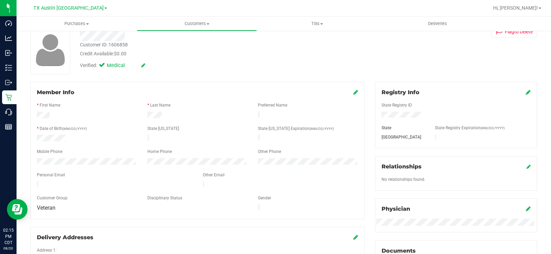
scroll to position [0, 0]
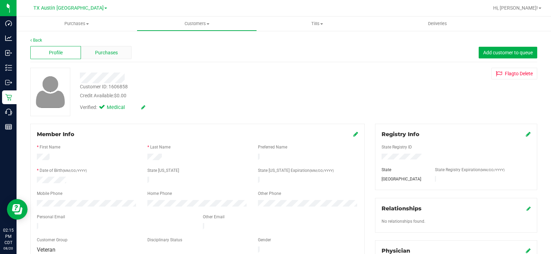
click at [102, 55] on span "Purchases" at bounding box center [106, 52] width 23 height 7
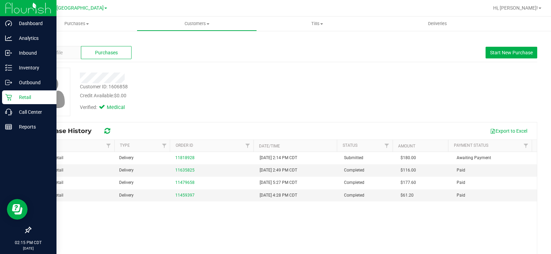
click at [15, 96] on p "Retail" at bounding box center [32, 97] width 41 height 8
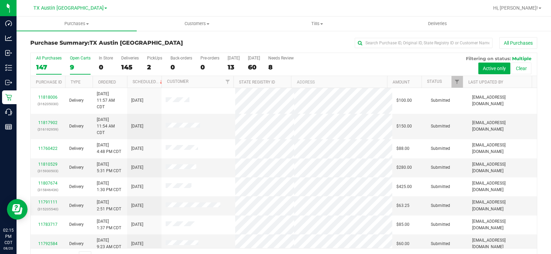
click at [74, 61] on label "Open Carts 9" at bounding box center [80, 65] width 21 height 19
click at [0, 0] on input "Open Carts 9" at bounding box center [0, 0] width 0 height 0
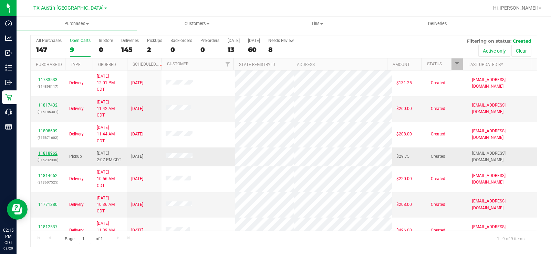
click at [45, 153] on link "11818962" at bounding box center [47, 153] width 19 height 5
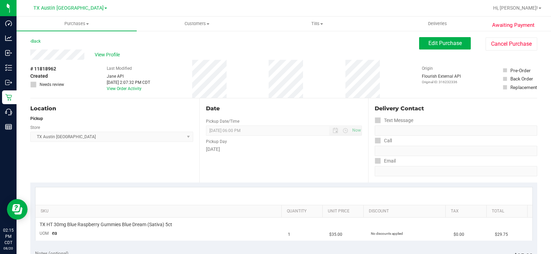
click at [60, 56] on div "View Profile" at bounding box center [224, 55] width 388 height 10
click at [114, 53] on span "View Profile" at bounding box center [109, 54] width 28 height 7
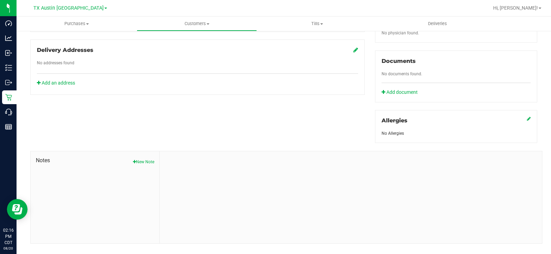
scroll to position [235, 0]
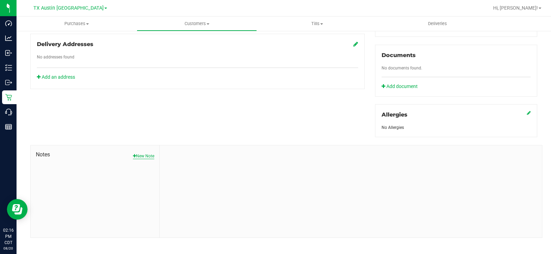
drag, startPoint x: 143, startPoint y: 150, endPoint x: 157, endPoint y: 156, distance: 15.0
click at [143, 153] on button "New Note" at bounding box center [143, 156] width 21 height 6
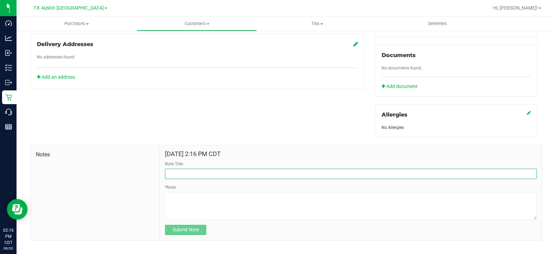
click at [185, 169] on input "Note Title" at bounding box center [351, 174] width 372 height 10
type input "[PERSON_NAME] Info"
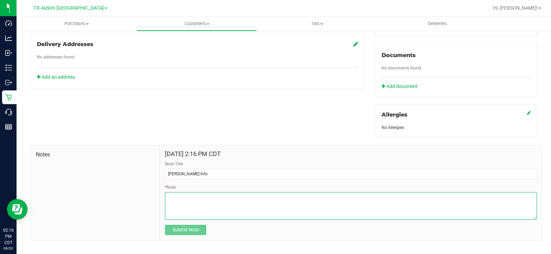
click at [201, 197] on textarea "* Note" at bounding box center [351, 206] width 372 height 28
paste textarea "Patient Name: [PERSON_NAME] Address: [STREET_ADDRESS] Phone Number: [PHONE_NUMB…"
type textarea "Patient Name: [PERSON_NAME] Address: [STREET_ADDRESS] Phone Number: [PHONE_NUMB…"
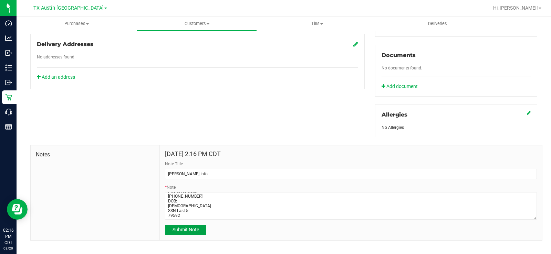
click at [199, 227] on button "Submit Note" at bounding box center [185, 230] width 41 height 10
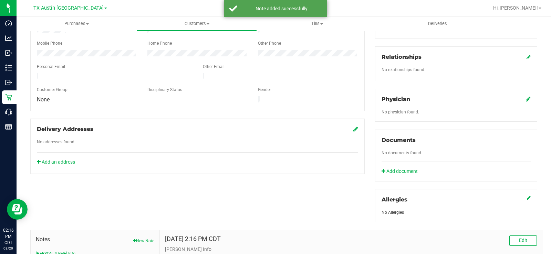
scroll to position [132, 0]
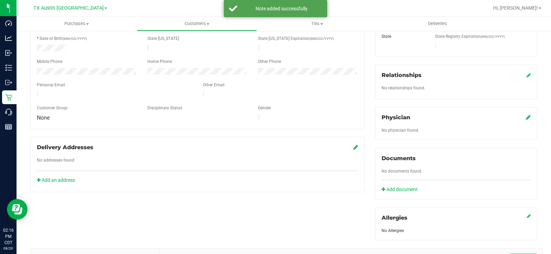
click at [525, 115] on icon at bounding box center [527, 118] width 5 height 6
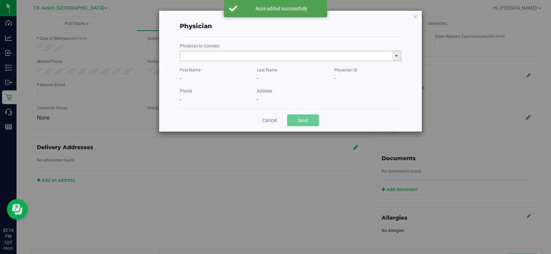
click at [217, 58] on input "text" at bounding box center [286, 56] width 212 height 10
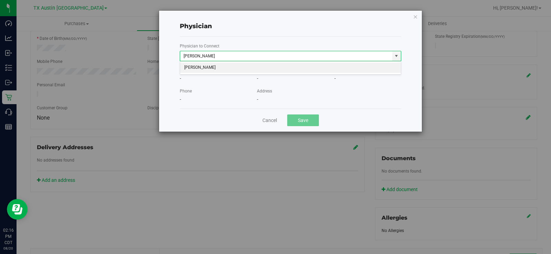
click at [214, 70] on li "[PERSON_NAME]" at bounding box center [290, 68] width 221 height 10
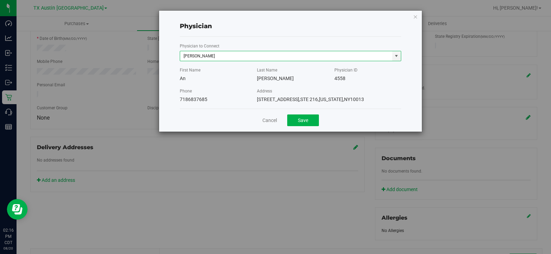
type input "[PERSON_NAME]"
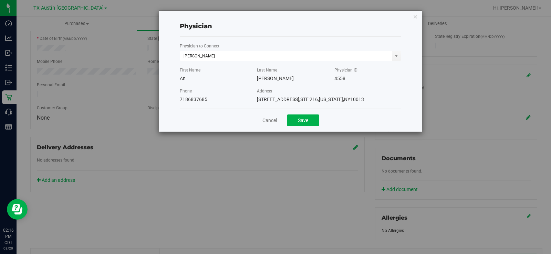
click at [305, 127] on div "Cancel Save" at bounding box center [290, 120] width 221 height 23
click at [304, 123] on button "Save" at bounding box center [303, 121] width 32 height 12
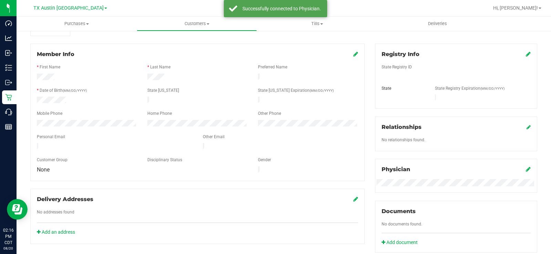
scroll to position [29, 0]
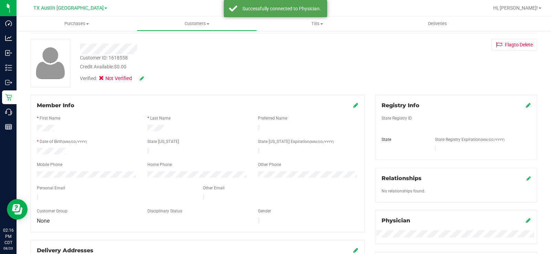
click at [525, 106] on icon at bounding box center [527, 106] width 5 height 6
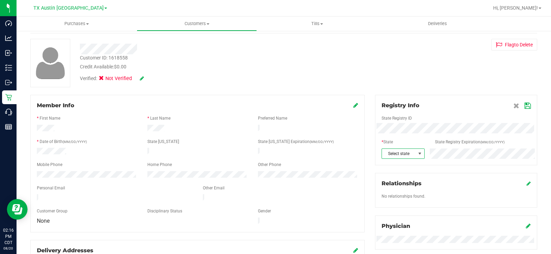
click at [417, 153] on span at bounding box center [420, 154] width 6 height 6
click at [524, 105] on icon at bounding box center [527, 106] width 6 height 6
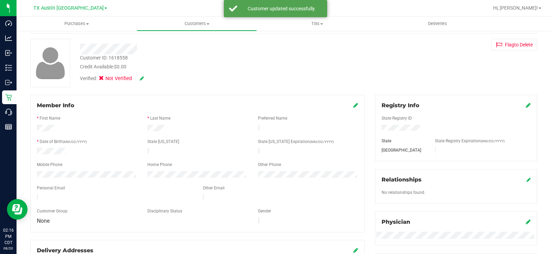
click at [141, 79] on icon at bounding box center [142, 78] width 4 height 5
drag, startPoint x: 101, startPoint y: 79, endPoint x: 119, endPoint y: 82, distance: 17.8
click at [101, 79] on icon at bounding box center [103, 79] width 4 height 0
click at [0, 0] on input "Medical" at bounding box center [0, 0] width 0 height 0
drag, startPoint x: 151, startPoint y: 81, endPoint x: 156, endPoint y: 89, distance: 10.0
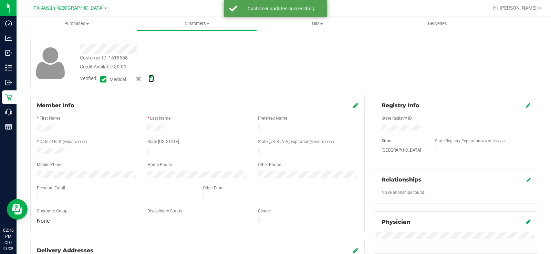
click at [151, 80] on icon at bounding box center [151, 78] width 6 height 5
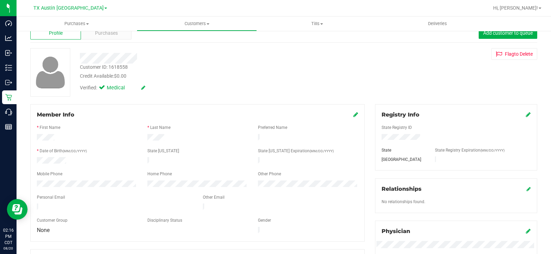
scroll to position [0, 0]
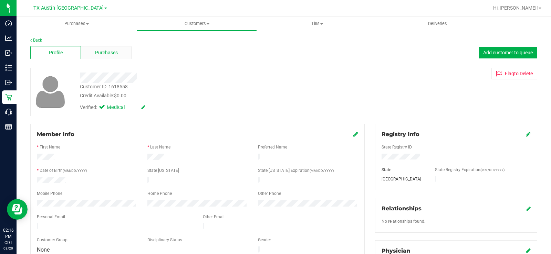
click at [99, 54] on span "Purchases" at bounding box center [106, 52] width 23 height 7
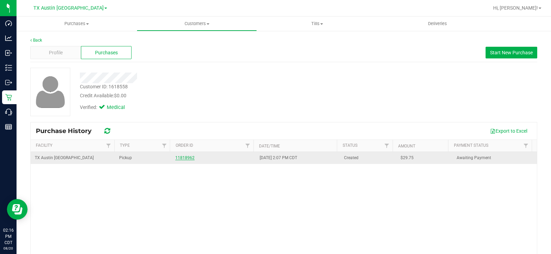
click at [184, 156] on link "11818962" at bounding box center [184, 158] width 19 height 5
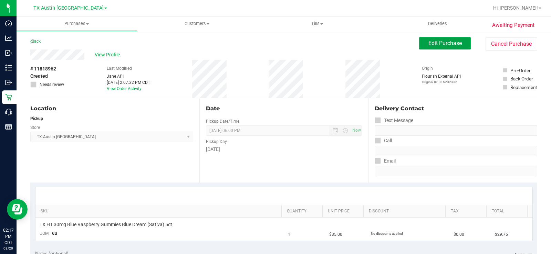
click at [437, 42] on span "Edit Purchase" at bounding box center [444, 43] width 33 height 7
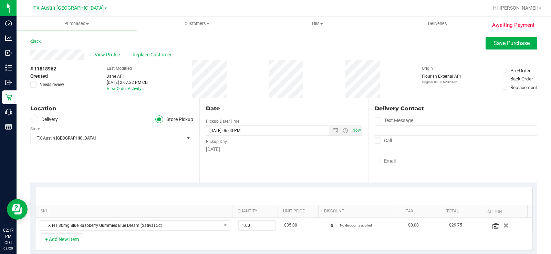
click at [34, 119] on icon at bounding box center [34, 119] width 4 height 0
click at [0, 0] on input "Delivery" at bounding box center [0, 0] width 0 height 0
click at [189, 126] on div "Edit" at bounding box center [189, 126] width 8 height 7
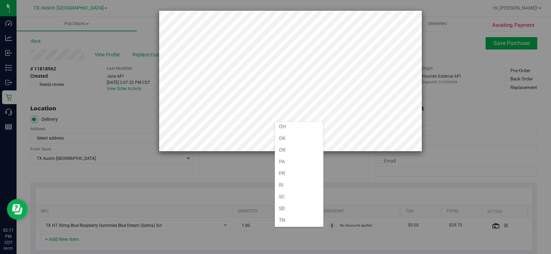
scroll to position [423, 0]
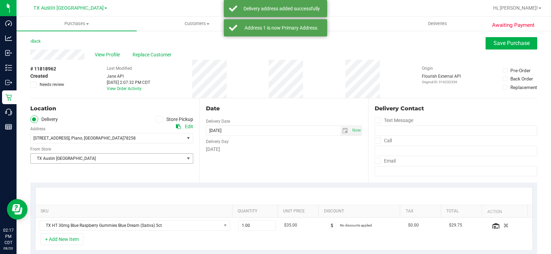
click at [92, 159] on span "TX Austin [GEOGRAPHIC_DATA]" at bounding box center [107, 159] width 153 height 10
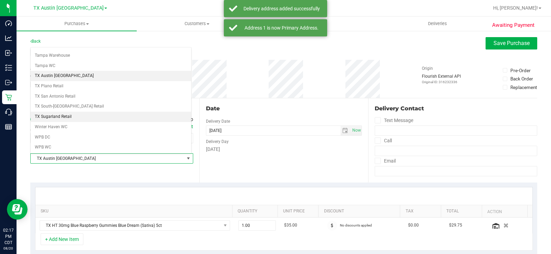
scroll to position [500, 0]
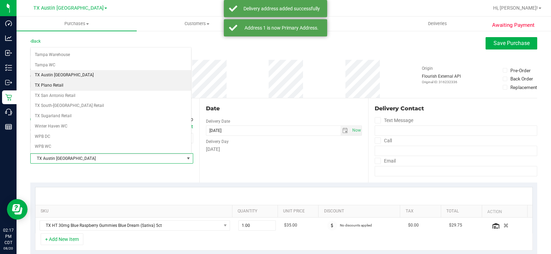
drag, startPoint x: 54, startPoint y: 84, endPoint x: 158, endPoint y: 120, distance: 109.6
click at [54, 84] on li "TX Plano Retail" at bounding box center [111, 86] width 160 height 10
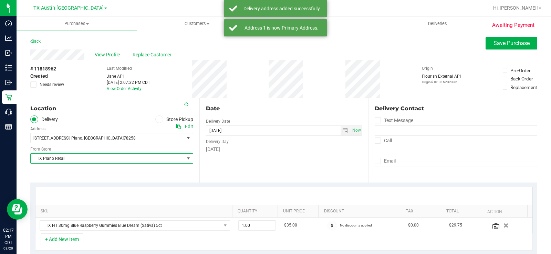
click at [241, 148] on div "[DATE]" at bounding box center [284, 149] width 156 height 7
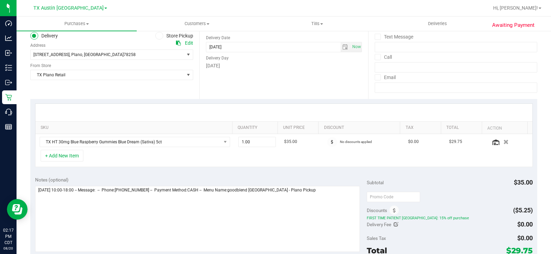
scroll to position [103, 0]
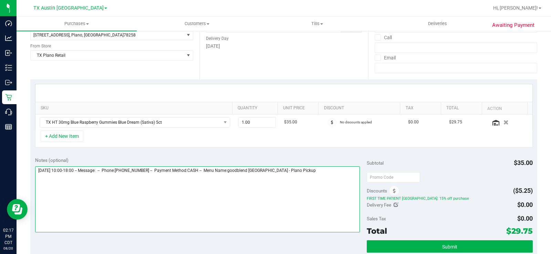
click at [310, 172] on textarea at bounding box center [197, 200] width 324 height 66
click at [234, 191] on textarea at bounding box center [197, 200] width 324 height 66
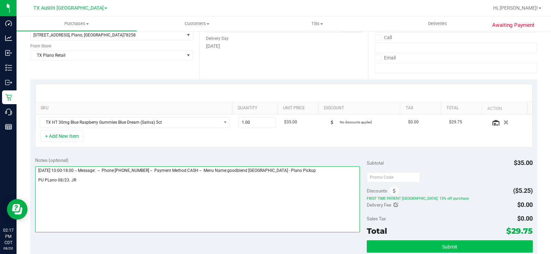
type textarea "[DATE] 10:00-18:00 -- Message: -- Phone:[PHONE_NUMBER] -- Payment Method:CASH -…"
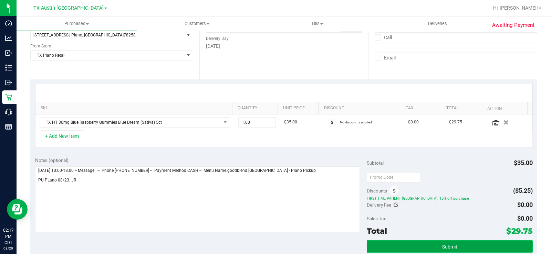
click at [396, 243] on button "Submit" at bounding box center [449, 247] width 166 height 12
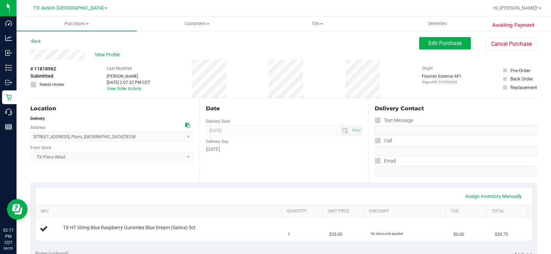
click at [31, 52] on div "View Profile" at bounding box center [224, 55] width 388 height 10
click at [115, 53] on span "View Profile" at bounding box center [109, 54] width 28 height 7
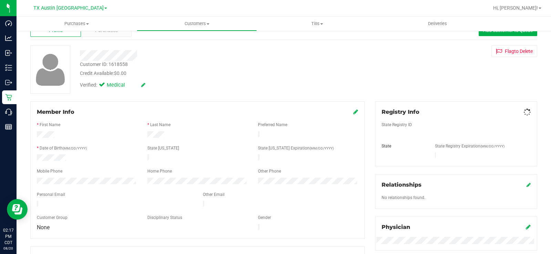
scroll to position [34, 0]
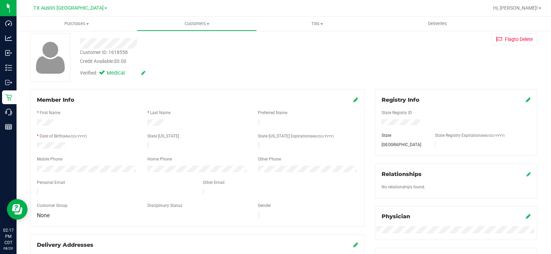
click at [32, 166] on div at bounding box center [87, 170] width 110 height 8
drag, startPoint x: 143, startPoint y: 44, endPoint x: 77, endPoint y: 42, distance: 66.1
click at [77, 42] on div at bounding box center [204, 43] width 258 height 11
drag, startPoint x: 102, startPoint y: 188, endPoint x: 34, endPoint y: 189, distance: 67.1
click at [34, 189] on div at bounding box center [115, 193] width 166 height 8
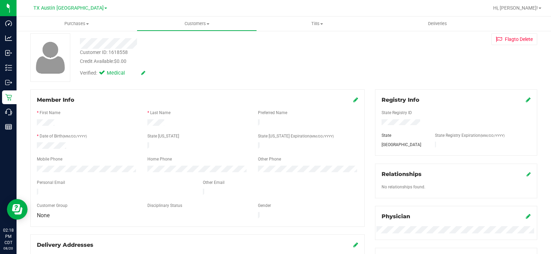
scroll to position [0, 0]
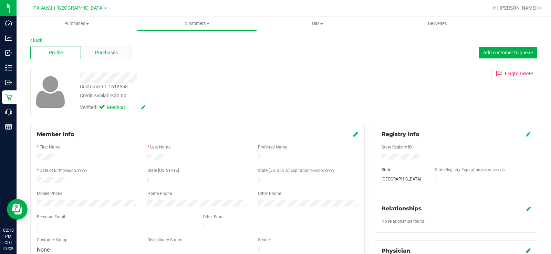
click at [99, 52] on span "Purchases" at bounding box center [106, 52] width 23 height 7
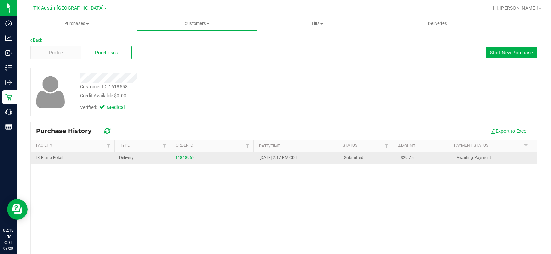
click at [185, 160] on link "11818962" at bounding box center [184, 158] width 19 height 5
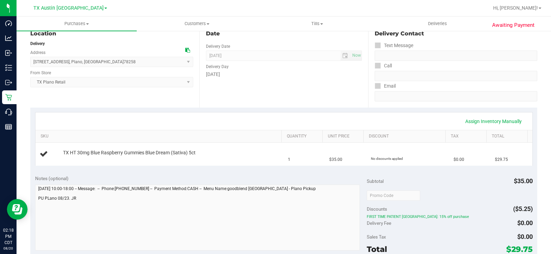
scroll to position [172, 0]
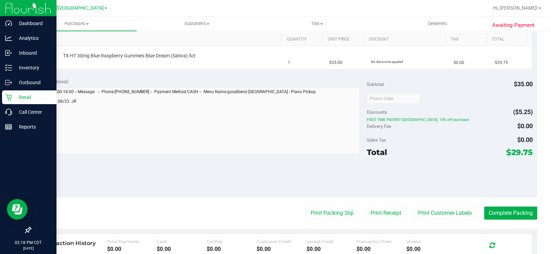
click at [14, 98] on p "Retail" at bounding box center [32, 97] width 41 height 8
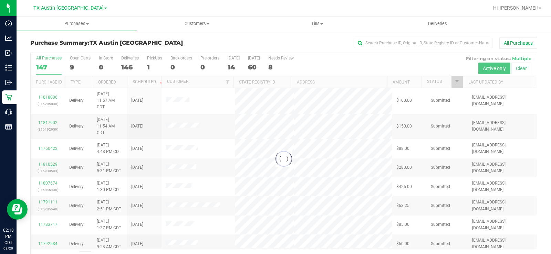
click at [72, 65] on div at bounding box center [284, 159] width 506 height 212
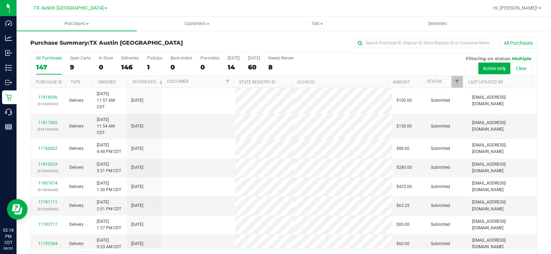
click at [71, 65] on div "9" at bounding box center [80, 67] width 21 height 8
click at [0, 0] on input "Open Carts 9" at bounding box center [0, 0] width 0 height 0
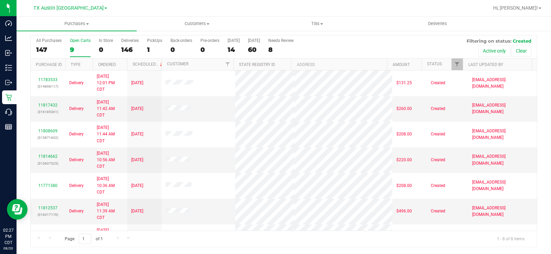
click at [76, 38] on div "Open Carts" at bounding box center [80, 40] width 21 height 5
click at [0, 0] on input "Open Carts 9" at bounding box center [0, 0] width 0 height 0
